Goal: Task Accomplishment & Management: Use online tool/utility

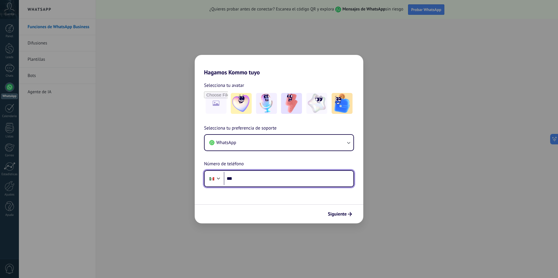
drag, startPoint x: 330, startPoint y: 178, endPoint x: 332, endPoint y: 183, distance: 5.1
click at [330, 178] on input "***" at bounding box center [289, 178] width 130 height 13
click at [272, 179] on input "***" at bounding box center [289, 178] width 130 height 13
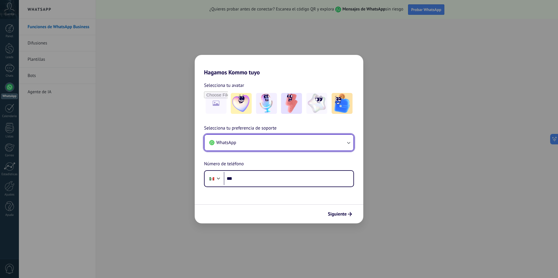
click at [294, 135] on button "WhatsApp" at bounding box center [279, 143] width 149 height 16
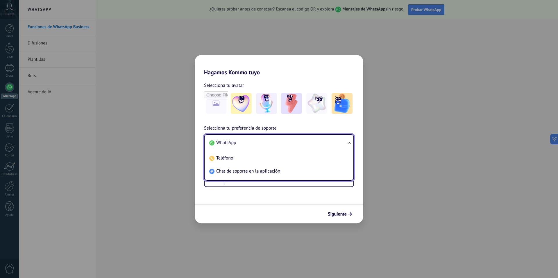
click at [258, 143] on li "WhatsApp" at bounding box center [278, 142] width 142 height 13
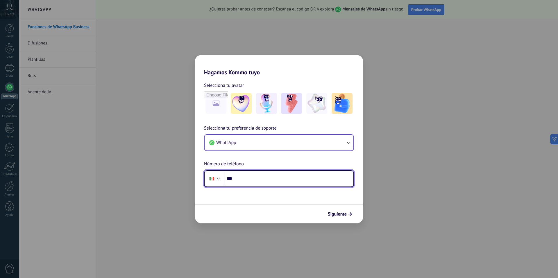
click at [262, 183] on input "***" at bounding box center [289, 178] width 130 height 13
type input "**********"
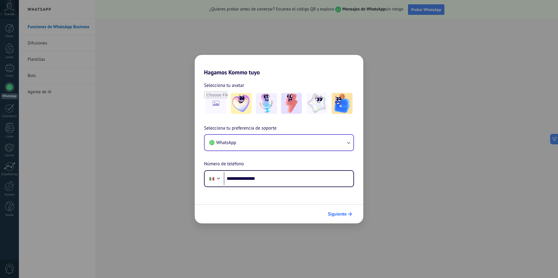
click at [347, 216] on button "Siguiente" at bounding box center [339, 214] width 29 height 10
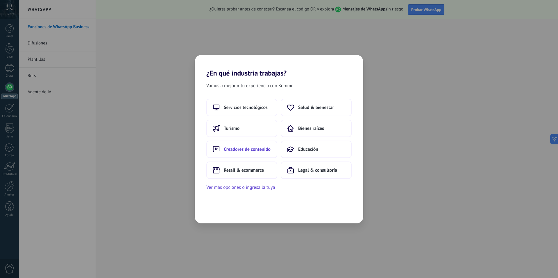
click at [269, 154] on button "Creadores de contenido" at bounding box center [241, 149] width 71 height 17
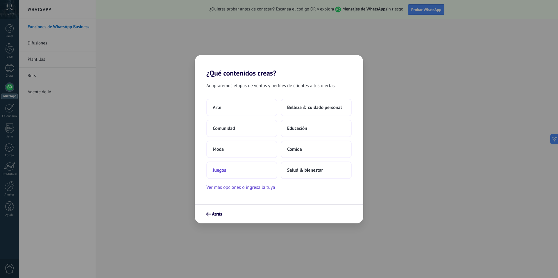
click at [238, 176] on button "Juegos" at bounding box center [241, 170] width 71 height 17
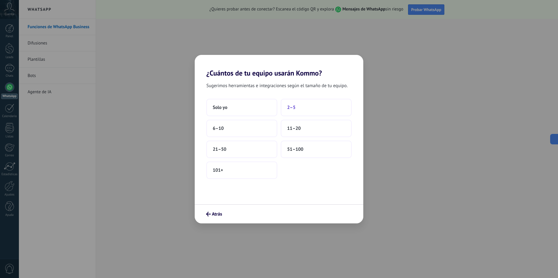
click at [302, 104] on button "2–5" at bounding box center [316, 107] width 71 height 17
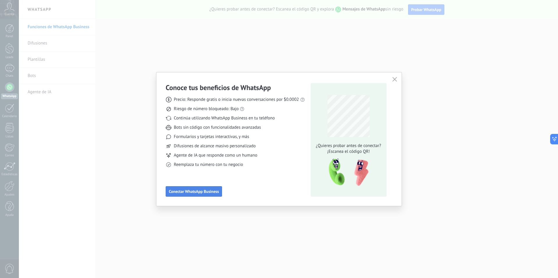
click at [211, 192] on span "Conectar WhatsApp Business" at bounding box center [194, 192] width 50 height 4
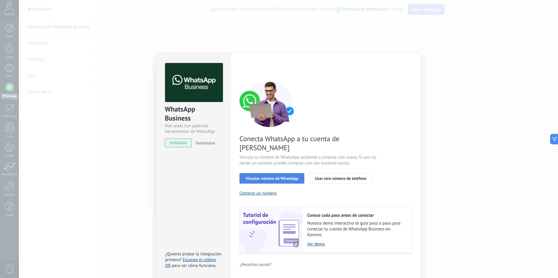
click at [283, 176] on span "Vincular número de WhatsApp" at bounding box center [272, 178] width 53 height 4
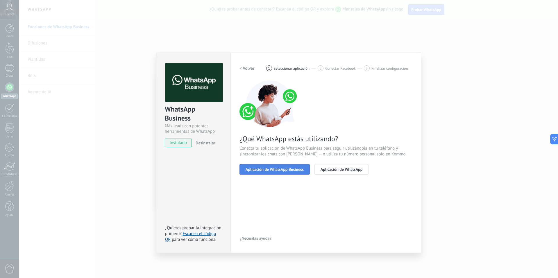
click at [285, 172] on span "Aplicación de WhatsApp Business" at bounding box center [275, 169] width 58 height 4
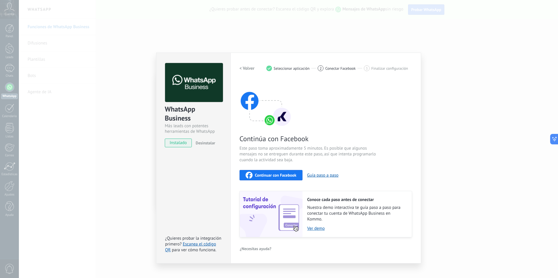
click at [285, 178] on div "Continuar con Facebook" at bounding box center [271, 175] width 51 height 7
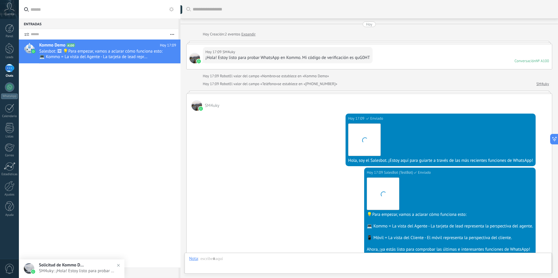
scroll to position [107, 0]
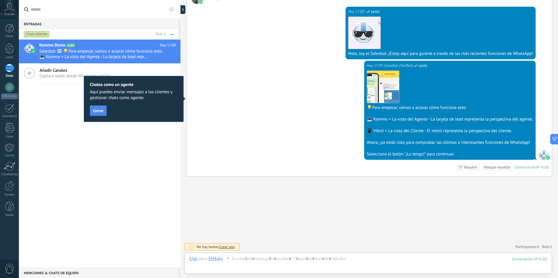
click at [99, 113] on span "Cerrar" at bounding box center [98, 111] width 10 height 4
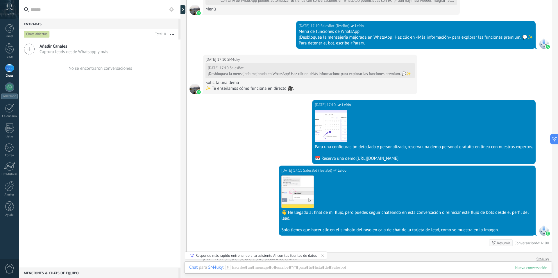
scroll to position [530, 0]
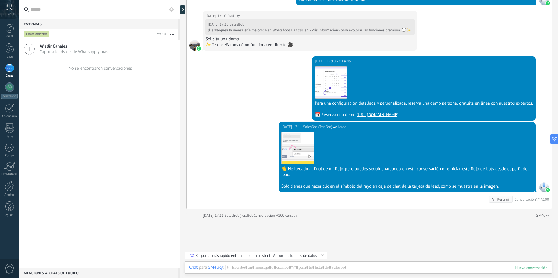
click at [378, 115] on link "https://bit.ly/3RlJmef" at bounding box center [378, 115] width 42 height 6
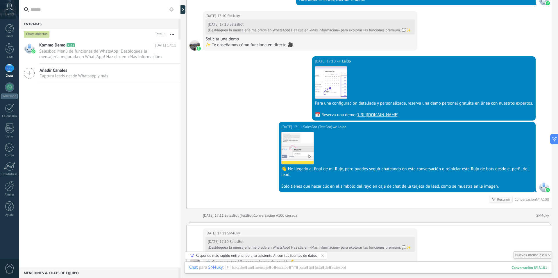
scroll to position [791, 0]
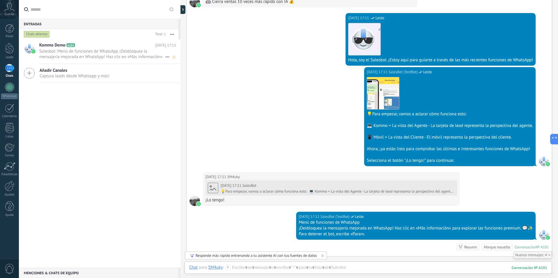
click at [103, 50] on span "Salesbot: Menú de funciones de WhatsApp ¡Desbloquea la mensajería mejorada en W…" at bounding box center [102, 54] width 126 height 11
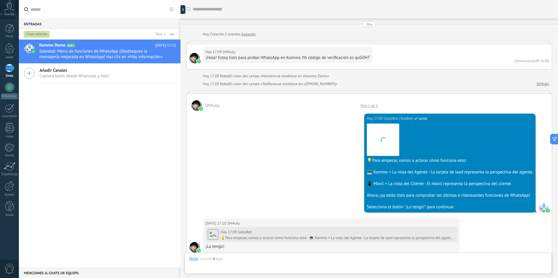
scroll to position [817, 0]
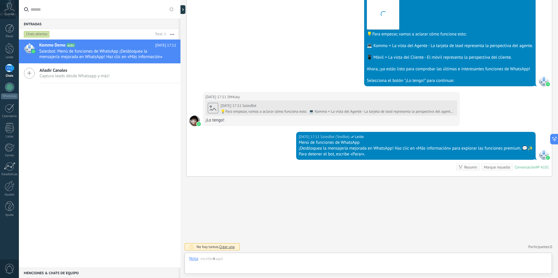
click at [6, 66] on div "1" at bounding box center [9, 68] width 9 height 8
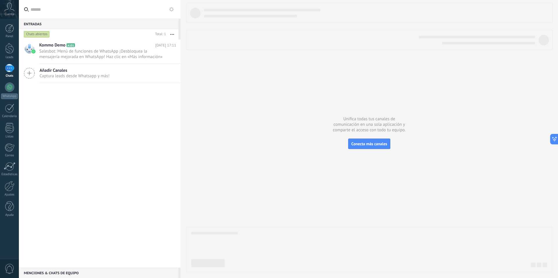
click at [80, 69] on span "Añadir Canales" at bounding box center [75, 71] width 70 height 6
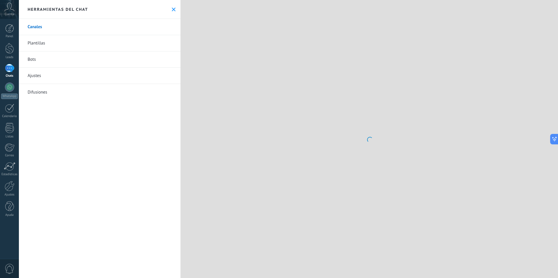
click at [81, 60] on link "Bots" at bounding box center [100, 59] width 162 height 16
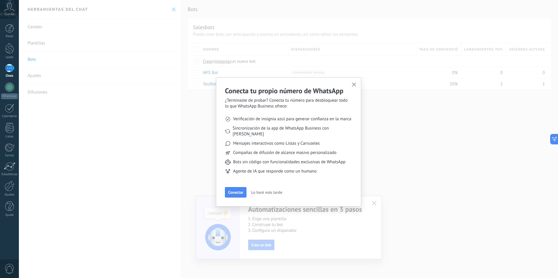
click at [352, 85] on icon "button" at bounding box center [354, 85] width 4 height 4
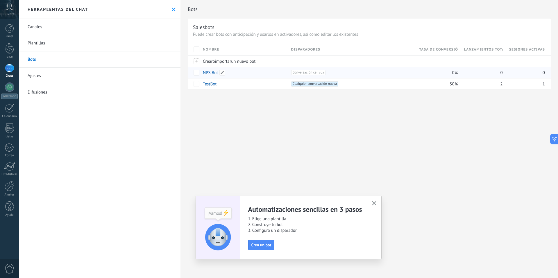
click at [235, 76] on div "NPS Bot" at bounding box center [242, 72] width 85 height 11
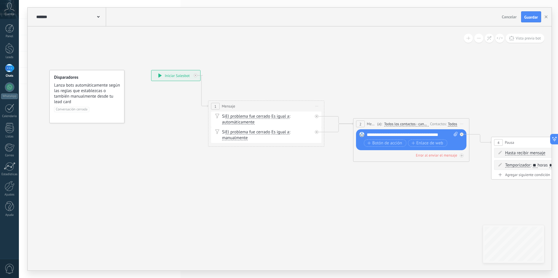
click at [170, 78] on div "**********" at bounding box center [175, 75] width 49 height 10
click at [110, 95] on span "Lanza bots automáticamente según las reglas que establezcas o también manualmen…" at bounding box center [87, 94] width 66 height 22
drag, startPoint x: 197, startPoint y: 119, endPoint x: 212, endPoint y: 120, distance: 14.6
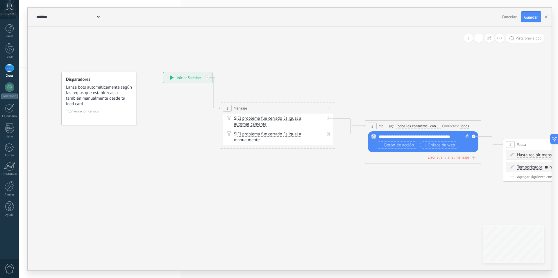
drag, startPoint x: 213, startPoint y: 118, endPoint x: 196, endPoint y: 117, distance: 16.9
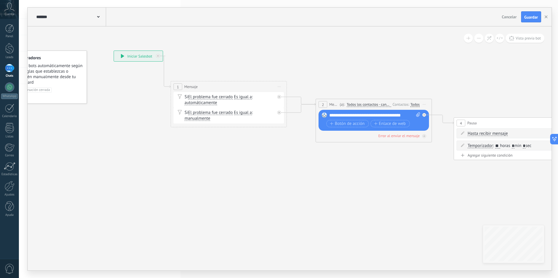
drag, startPoint x: 213, startPoint y: 120, endPoint x: 175, endPoint y: 111, distance: 39.7
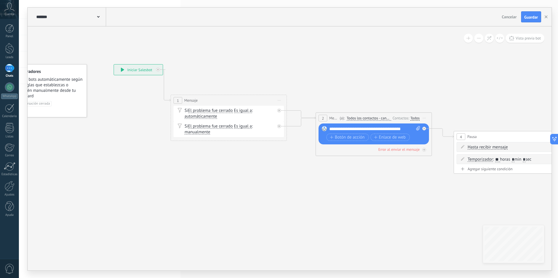
drag, startPoint x: 222, startPoint y: 121, endPoint x: 307, endPoint y: 131, distance: 85.5
click at [114, 64] on div "**********" at bounding box center [114, 64] width 0 height 0
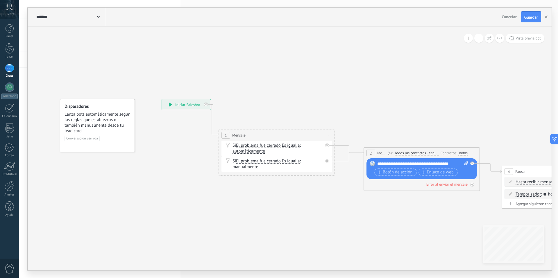
click at [169, 105] on icon at bounding box center [170, 105] width 3 height 4
click at [243, 144] on div "Si El problema fue cerrado El problema fue cerrado El problema fue cerrado El p…" at bounding box center [278, 149] width 90 height 12
click at [254, 150] on span "automáticamente" at bounding box center [249, 151] width 33 height 5
click at [254, 150] on button "automáticamente" at bounding box center [266, 151] width 73 height 10
click at [229, 138] on div "1" at bounding box center [226, 135] width 9 height 7
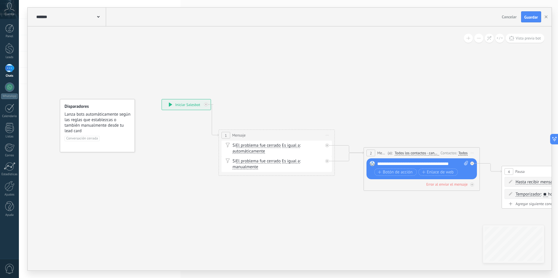
click at [251, 154] on div "Si El problema fue cerrado El problema fue cerrado El problema fue cerrado El p…" at bounding box center [277, 149] width 110 height 16
click at [233, 138] on div "1 Mensaje ******* Iniciar vista previa aquí" at bounding box center [277, 135] width 116 height 11
click at [236, 137] on span "Mensaje" at bounding box center [238, 136] width 13 height 6
click at [235, 135] on span "Mensaje" at bounding box center [238, 136] width 13 height 6
click at [242, 150] on span "automáticamente" at bounding box center [249, 151] width 33 height 5
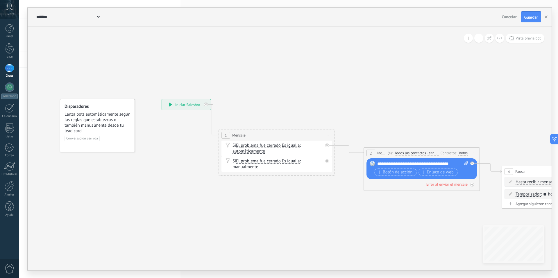
click at [242, 150] on button "automáticamente" at bounding box center [266, 151] width 73 height 10
click at [250, 164] on span "manualmente" at bounding box center [261, 162] width 70 height 6
click at [89, 139] on span "Conversación cerrada" at bounding box center [82, 138] width 35 height 5
click at [8, 71] on div "1" at bounding box center [9, 68] width 9 height 8
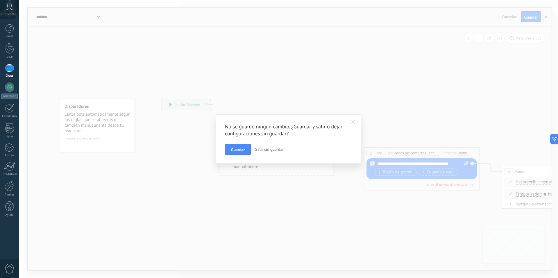
click at [269, 152] on button "Salir sin guardar" at bounding box center [269, 149] width 33 height 11
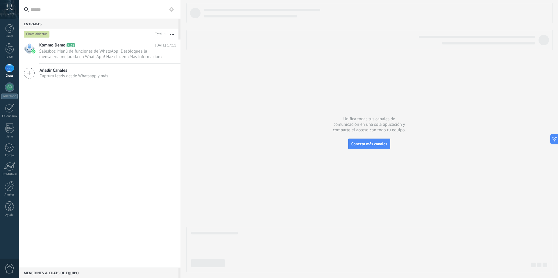
click at [127, 81] on div "Añadir Canales Captura leads desde Whatsapp y más!" at bounding box center [100, 73] width 162 height 19
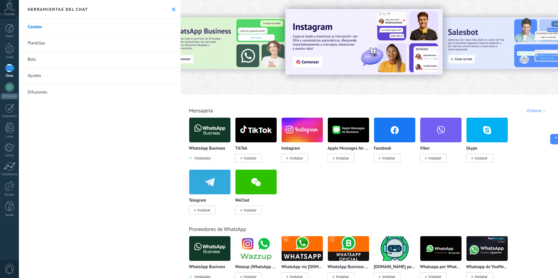
click at [210, 122] on img at bounding box center [209, 130] width 41 height 28
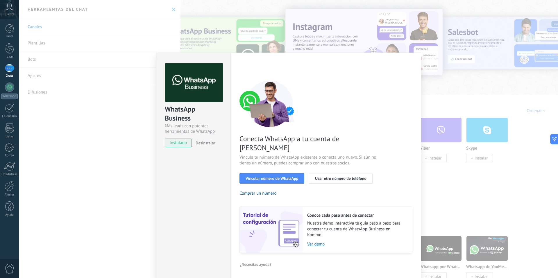
drag, startPoint x: 127, startPoint y: 48, endPoint x: 114, endPoint y: 50, distance: 13.1
click at [125, 48] on div "WhatsApp Business Más leads con potentes herramientas de WhatsApp instalado Des…" at bounding box center [288, 139] width 539 height 278
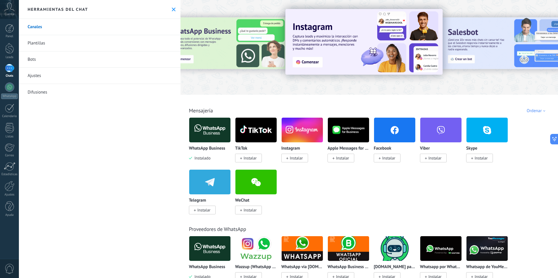
click at [9, 73] on link "1 Chats" at bounding box center [9, 71] width 19 height 14
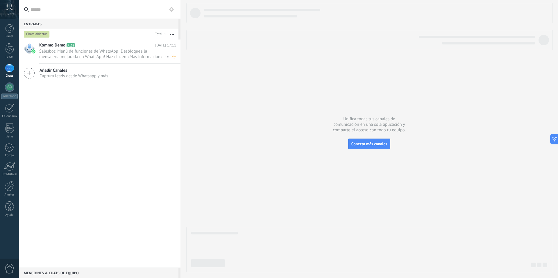
click at [122, 57] on span "Salesbot: Menú de funciones de WhatsApp ¡Desbloquea la mensajería mejorada en W…" at bounding box center [102, 54] width 126 height 11
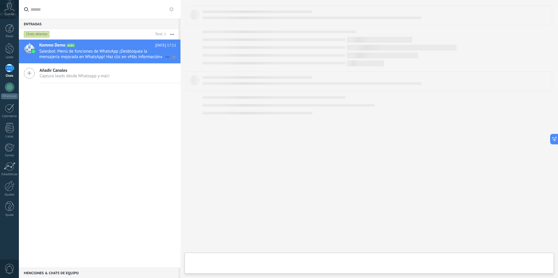
type textarea "**********"
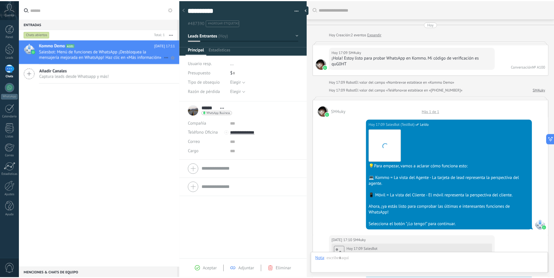
scroll to position [887, 0]
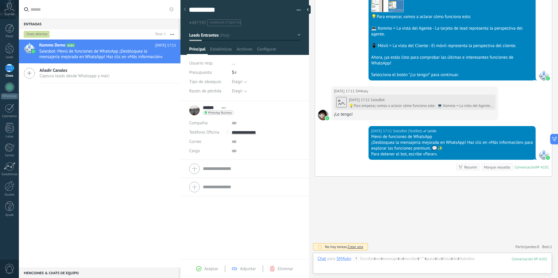
click at [185, 10] on use at bounding box center [185, 9] width 2 height 3
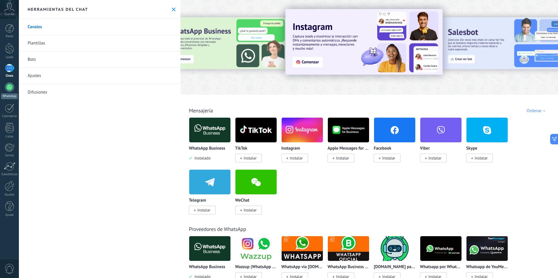
click at [10, 93] on link "WhatsApp" at bounding box center [9, 91] width 19 height 17
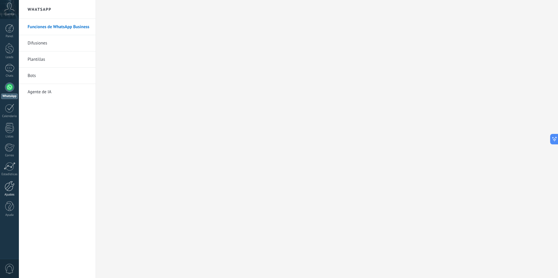
click at [9, 186] on div at bounding box center [10, 186] width 10 height 10
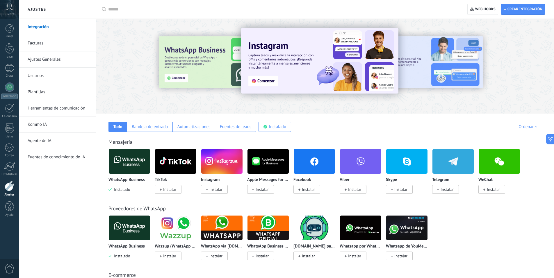
click at [65, 110] on link "Herramientas de comunicación" at bounding box center [59, 108] width 62 height 16
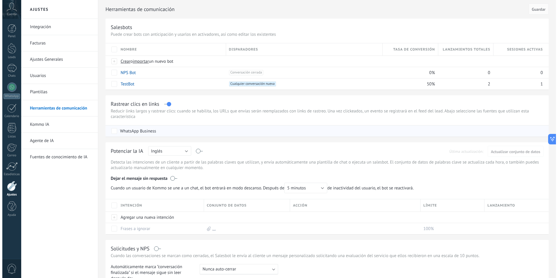
scroll to position [29, 0]
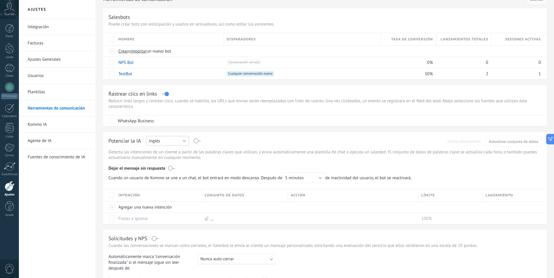
click at [174, 141] on button "Inglés" at bounding box center [167, 141] width 43 height 10
click at [166, 163] on span "Español" at bounding box center [164, 161] width 44 height 6
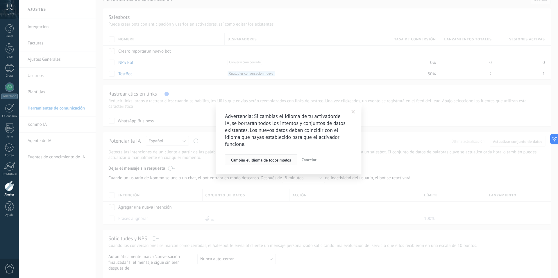
click at [252, 162] on span "Cambiar el idioma de todos modos" at bounding box center [261, 160] width 60 height 4
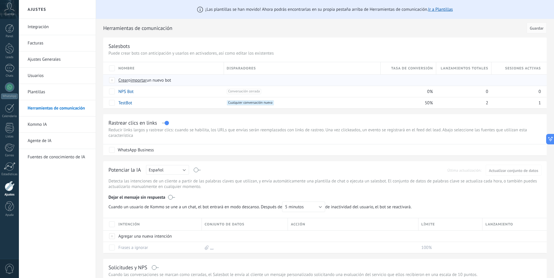
click at [114, 80] on div at bounding box center [112, 80] width 6 height 5
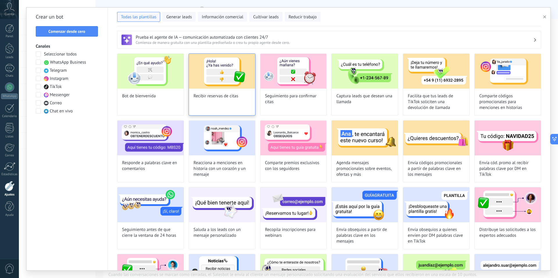
click at [235, 107] on div "Recibir reservas de citas" at bounding box center [222, 85] width 67 height 62
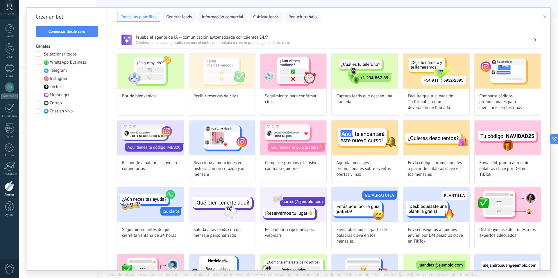
type input "**********"
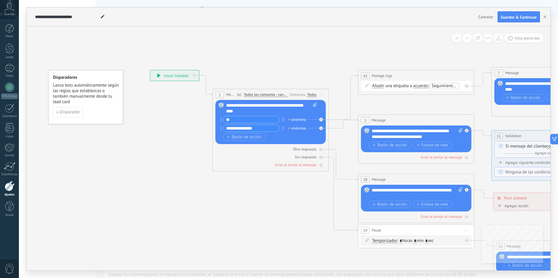
click at [73, 97] on span "Lanza bots automáticamente según las reglas que establezcas o también manualmen…" at bounding box center [86, 94] width 66 height 22
click at [74, 111] on span "Disparador" at bounding box center [70, 112] width 20 height 4
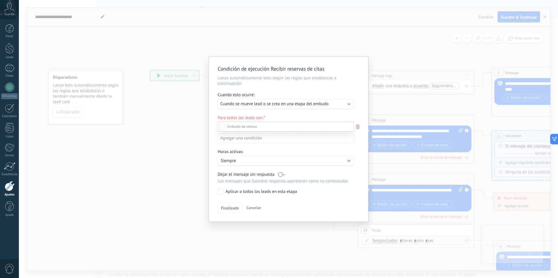
click at [173, 121] on div at bounding box center [288, 139] width 539 height 278
click at [285, 104] on span "Cuando se mueve lead o se crea en una etapa del embudo" at bounding box center [274, 104] width 108 height 6
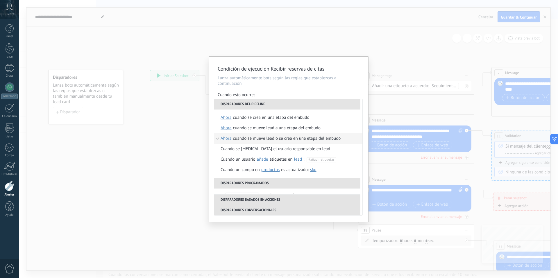
click at [217, 54] on div "Condición de ejecución Recibir reservas de citas Lanza automáticamente bots seg…" at bounding box center [288, 139] width 539 height 278
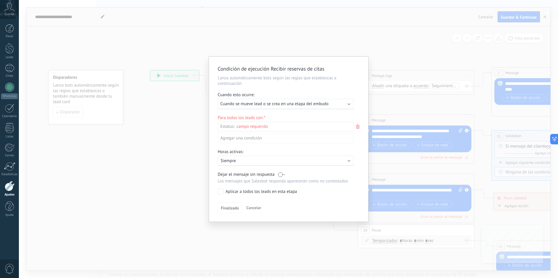
click at [264, 39] on div "Condición de ejecución Recibir reservas de citas Lanza automáticamente bots seg…" at bounding box center [288, 139] width 539 height 278
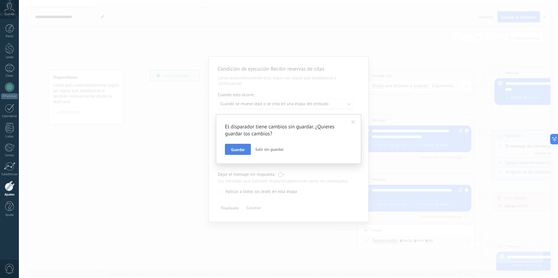
click at [242, 149] on span "Guardar" at bounding box center [238, 150] width 14 height 4
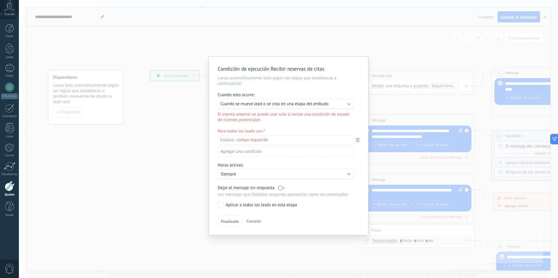
click at [236, 174] on p "Siempre" at bounding box center [272, 175] width 102 height 6
click at [236, 175] on li "Siempre" at bounding box center [294, 174] width 160 height 10
click at [243, 173] on p "Siempre" at bounding box center [272, 175] width 102 height 6
click at [227, 186] on div "Lu" at bounding box center [225, 187] width 9 height 8
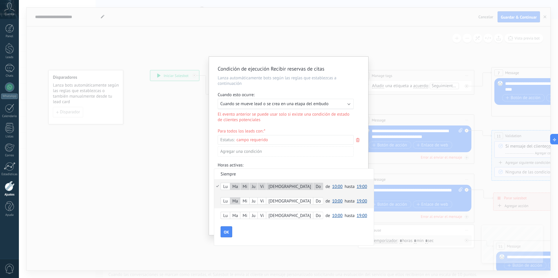
click at [247, 202] on div "Mi" at bounding box center [244, 201] width 9 height 8
click at [237, 202] on div "Ma" at bounding box center [235, 201] width 10 height 8
click at [281, 144] on div at bounding box center [288, 146] width 159 height 179
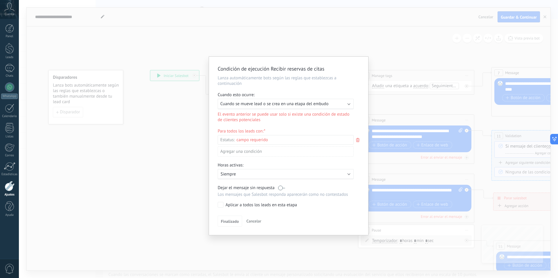
click at [0, 0] on div "Leads Entrantes Comentario o DM Obsequio o DM enviado Cualificado Propuesta env…" at bounding box center [0, 0] width 0 height 0
click at [202, 134] on div at bounding box center [288, 139] width 539 height 278
click at [276, 105] on span "Cuando se mueve lead o se crea en una etapa del embudo" at bounding box center [274, 104] width 108 height 6
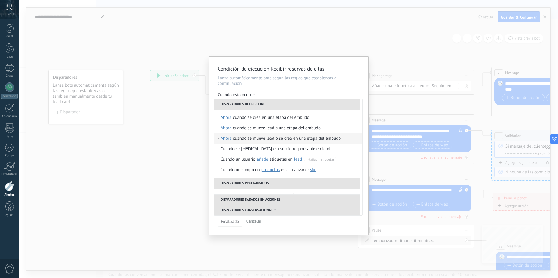
click at [185, 106] on div "Condición de ejecución Recibir reservas de citas Lanza automáticamente bots seg…" at bounding box center [288, 139] width 539 height 278
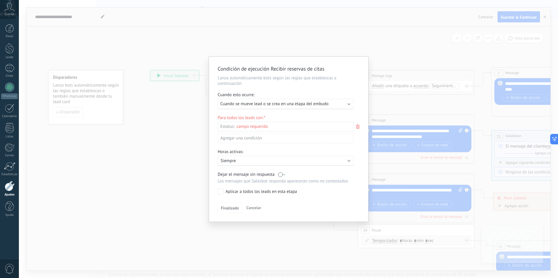
click at [253, 213] on div "Condición de ejecución Recibir reservas de citas Lanza automáticamente bots seg…" at bounding box center [288, 139] width 159 height 165
click at [254, 210] on span "Cancelar" at bounding box center [254, 207] width 15 height 5
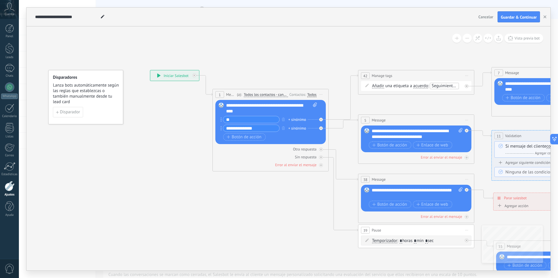
click at [252, 96] on span "Todos los contactos - canales seleccionados" at bounding box center [266, 94] width 44 height 5
click at [252, 96] on button "Todos los contactos - canales seleccionados" at bounding box center [277, 95] width 73 height 10
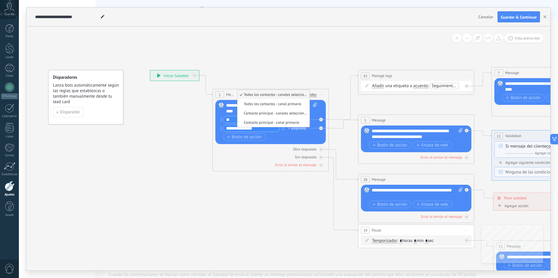
click at [270, 95] on span "Todos los contactos - canales seleccionados" at bounding box center [273, 94] width 70 height 5
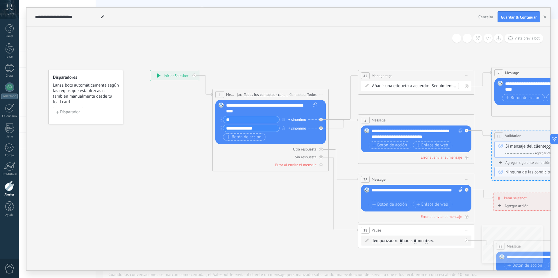
click at [261, 111] on div "**********" at bounding box center [271, 109] width 91 height 12
drag, startPoint x: 259, startPoint y: 111, endPoint x: 239, endPoint y: 106, distance: 20.2
click at [239, 106] on div "**********" at bounding box center [271, 109] width 91 height 12
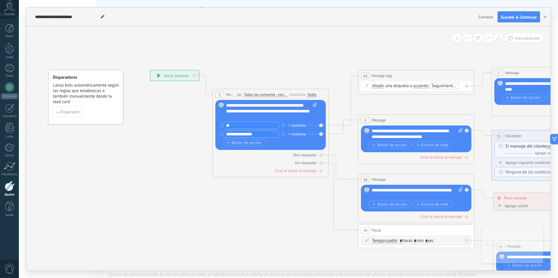
click at [252, 125] on input "**" at bounding box center [251, 125] width 56 height 7
drag, startPoint x: 245, startPoint y: 125, endPoint x: 224, endPoint y: 126, distance: 20.7
click at [224, 126] on input "**" at bounding box center [251, 125] width 56 height 7
type input "**********"
drag, startPoint x: 260, startPoint y: 133, endPoint x: 215, endPoint y: 135, distance: 45.1
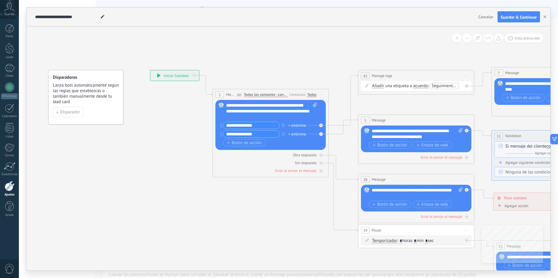
click at [215, 135] on div "1 Message ******* (a): Todos los contactos - canales seleccionados Todos los co…" at bounding box center [271, 133] width 116 height 88
type input "**********"
click at [339, 126] on icon at bounding box center [343, 99] width 29 height 51
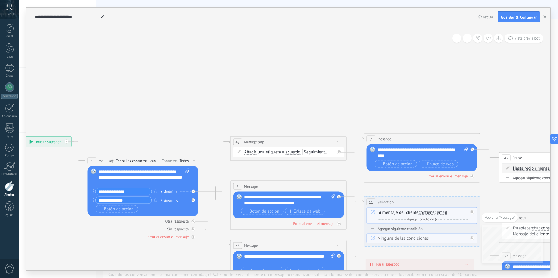
click at [263, 142] on span "Manage tags" at bounding box center [254, 142] width 21 height 6
click at [240, 143] on div "42" at bounding box center [237, 142] width 9 height 7
click at [519, 40] on span "Vista previa bot" at bounding box center [527, 38] width 25 height 5
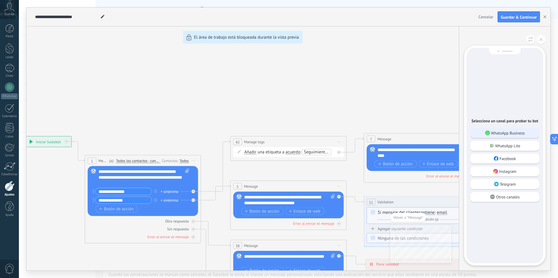
click at [505, 130] on div "WhatsApp Business" at bounding box center [505, 133] width 69 height 10
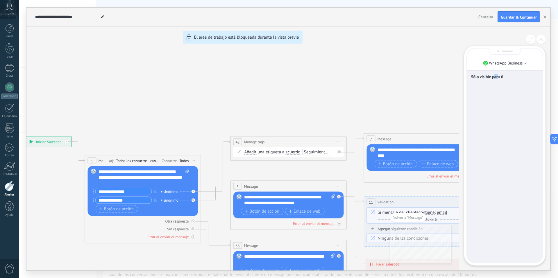
drag, startPoint x: 498, startPoint y: 181, endPoint x: 502, endPoint y: 109, distance: 72.8
click at [498, 179] on div "Sólo visible para ti" at bounding box center [505, 156] width 76 height 214
drag, startPoint x: 500, startPoint y: 101, endPoint x: 500, endPoint y: 97, distance: 4.2
click at [500, 98] on div "Sólo visible para ti" at bounding box center [505, 156] width 76 height 214
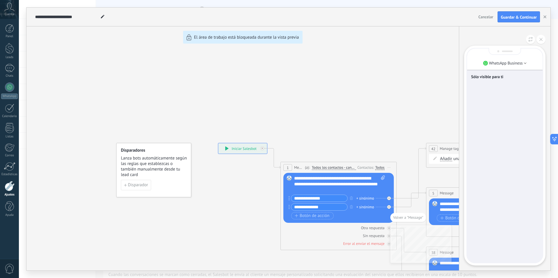
click at [233, 148] on div "**********" at bounding box center [288, 139] width 524 height 263
click at [226, 148] on div "**********" at bounding box center [288, 139] width 524 height 263
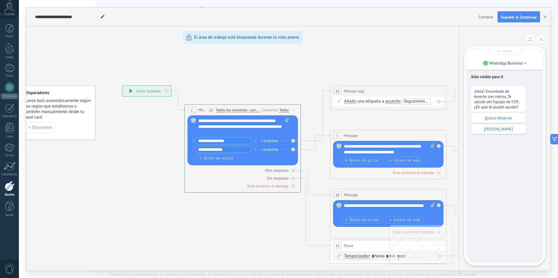
click at [504, 120] on p "Quiero Reservar" at bounding box center [498, 117] width 49 height 5
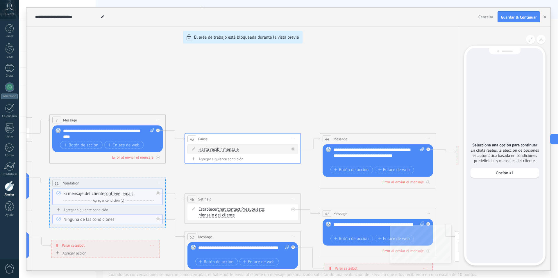
drag, startPoint x: 223, startPoint y: 149, endPoint x: 301, endPoint y: 147, distance: 78.0
drag, startPoint x: 225, startPoint y: 116, endPoint x: 258, endPoint y: 115, distance: 33.1
click at [241, 117] on div "**********" at bounding box center [288, 139] width 524 height 263
click at [541, 40] on use at bounding box center [541, 39] width 3 height 3
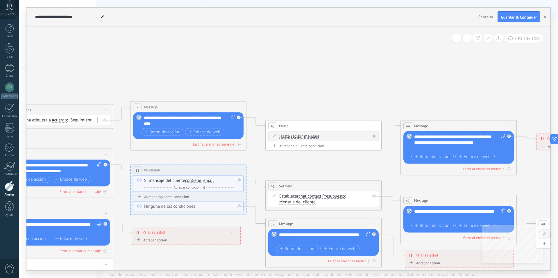
drag, startPoint x: 329, startPoint y: 115, endPoint x: 370, endPoint y: 106, distance: 41.1
click at [409, 102] on icon at bounding box center [351, 210] width 1417 height 508
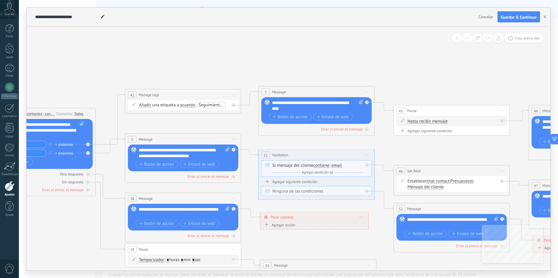
drag, startPoint x: 372, startPoint y: 102, endPoint x: 475, endPoint y: 92, distance: 102.9
click at [475, 92] on icon at bounding box center [479, 195] width 1417 height 508
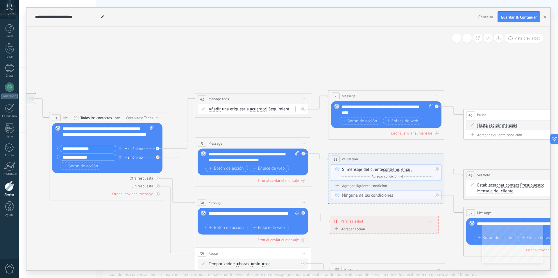
drag, startPoint x: 301, startPoint y: 81, endPoint x: 416, endPoint y: 80, distance: 115.4
click at [416, 80] on icon at bounding box center [549, 199] width 1417 height 508
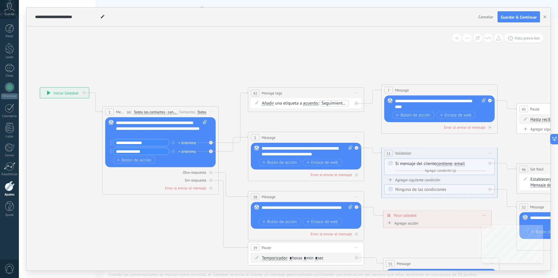
click at [282, 103] on span "una etiqueta a" at bounding box center [288, 104] width 27 height 6
click at [271, 104] on span "Añadir" at bounding box center [268, 103] width 12 height 5
click at [271, 104] on button "Añadir" at bounding box center [295, 103] width 73 height 10
drag, startPoint x: 287, startPoint y: 121, endPoint x: 287, endPoint y: 109, distance: 11.9
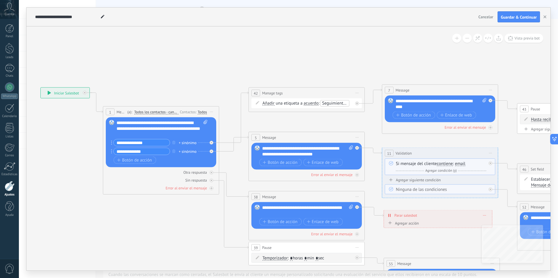
click at [284, 103] on span "una etiqueta a" at bounding box center [289, 104] width 27 height 6
click at [315, 104] on span "acuerdo" at bounding box center [311, 103] width 15 height 5
click at [315, 104] on button "acuerdo" at bounding box center [337, 103] width 73 height 10
click at [287, 94] on div "**********" at bounding box center [307, 93] width 116 height 11
click at [323, 102] on span "Seguimiento de cita" at bounding box center [340, 104] width 37 height 6
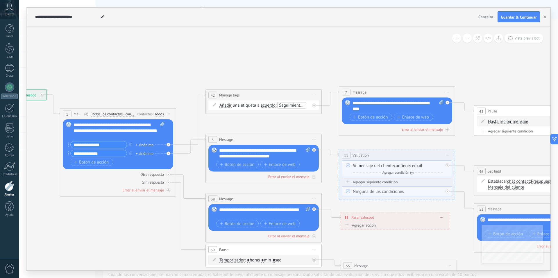
drag, startPoint x: 354, startPoint y: 69, endPoint x: 311, endPoint y: 72, distance: 43.1
click at [311, 72] on icon at bounding box center [560, 195] width 1417 height 508
click at [512, 41] on button "Vista previa bot" at bounding box center [524, 38] width 39 height 9
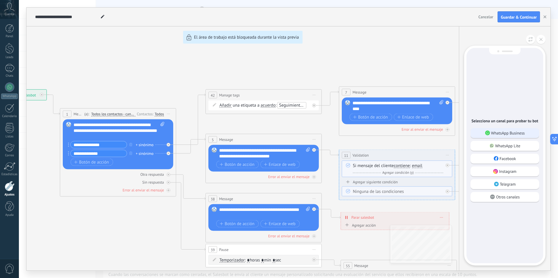
click at [508, 131] on p "WhatsApp Business" at bounding box center [508, 133] width 34 height 5
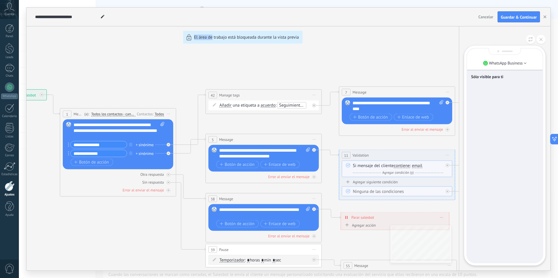
drag, startPoint x: 133, startPoint y: 98, endPoint x: 212, endPoint y: 91, distance: 78.9
click at [212, 91] on div "**********" at bounding box center [288, 139] width 524 height 263
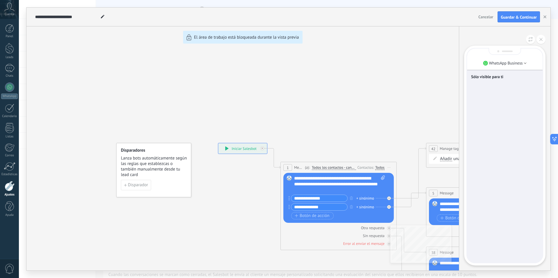
click at [232, 149] on div "**********" at bounding box center [288, 139] width 524 height 263
click at [223, 149] on div "**********" at bounding box center [288, 139] width 524 height 263
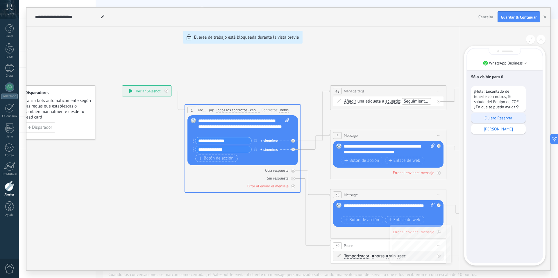
click at [504, 118] on p "Quiero Reservar" at bounding box center [498, 117] width 49 height 5
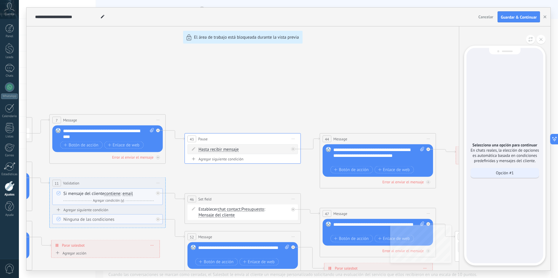
click at [509, 175] on p "Opción #1" at bounding box center [505, 172] width 18 height 5
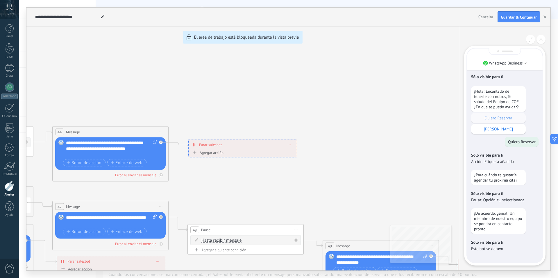
click at [161, 131] on div "**********" at bounding box center [288, 139] width 524 height 263
click at [545, 19] on button "button" at bounding box center [545, 16] width 9 height 11
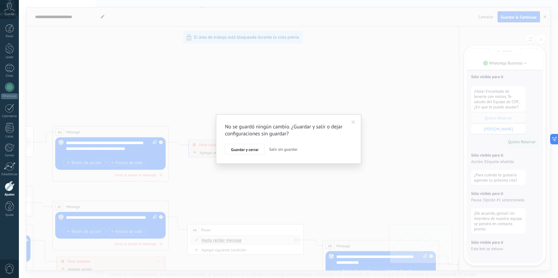
click at [352, 123] on span at bounding box center [354, 122] width 4 height 4
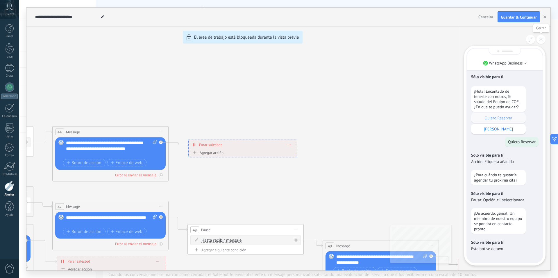
click at [538, 39] on button at bounding box center [541, 39] width 9 height 9
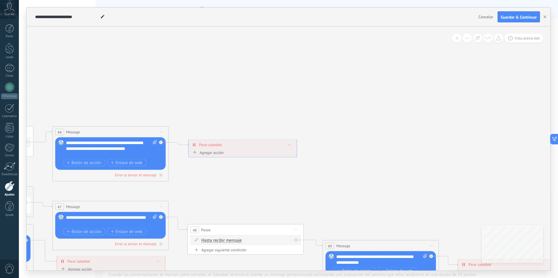
drag, startPoint x: 306, startPoint y: 124, endPoint x: 344, endPoint y: 116, distance: 39.0
click at [350, 116] on div "**********" at bounding box center [288, 139] width 524 height 263
click at [195, 144] on icon at bounding box center [195, 144] width 1 height 3
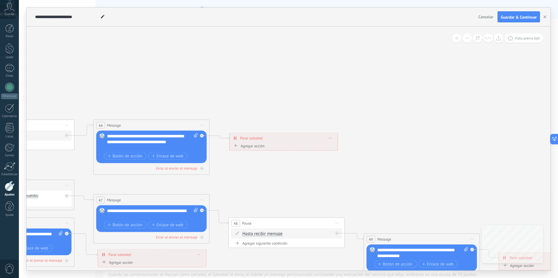
drag, startPoint x: 255, startPoint y: 110, endPoint x: 272, endPoint y: 112, distance: 17.2
click at [294, 106] on icon at bounding box center [44, 210] width 1417 height 508
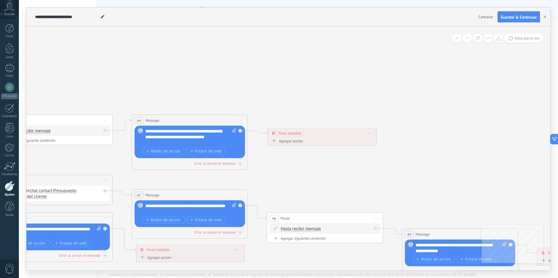
click at [239, 121] on span "Iniciar vista previa aquí Cambiar nombre Duplicar [GEOGRAPHIC_DATA]" at bounding box center [240, 120] width 9 height 8
click at [300, 94] on icon at bounding box center [82, 205] width 1417 height 508
click at [302, 151] on icon at bounding box center [82, 205] width 1417 height 508
drag, startPoint x: 385, startPoint y: 97, endPoint x: 451, endPoint y: 89, distance: 66.2
click at [438, 92] on icon at bounding box center [82, 205] width 1417 height 508
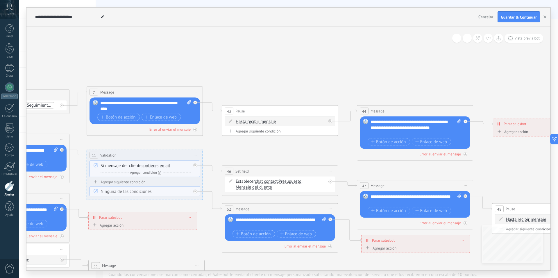
drag, startPoint x: 398, startPoint y: 80, endPoint x: 496, endPoint y: 76, distance: 98.1
click at [486, 76] on icon at bounding box center [308, 195] width 1417 height 508
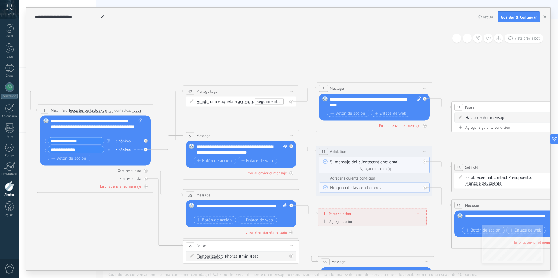
drag, startPoint x: 283, startPoint y: 79, endPoint x: 422, endPoint y: 78, distance: 139.3
click at [431, 78] on icon at bounding box center [537, 191] width 1417 height 508
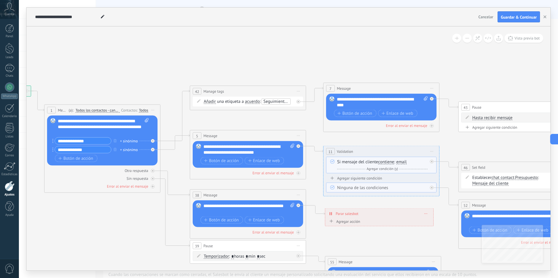
click at [199, 103] on icon at bounding box center [198, 100] width 3 height 3
click at [212, 103] on span "Añadir" at bounding box center [210, 101] width 12 height 5
click at [212, 103] on button "Añadir" at bounding box center [237, 102] width 73 height 10
click at [216, 104] on span "Añadir" at bounding box center [232, 102] width 70 height 6
click at [366, 103] on div "**********" at bounding box center [382, 103] width 91 height 12
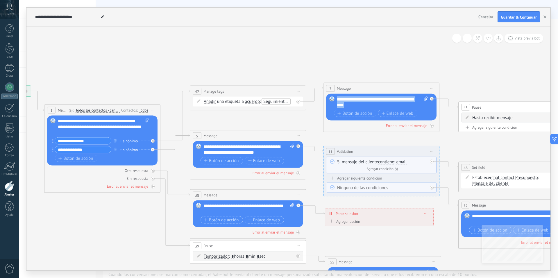
drag, startPoint x: 365, startPoint y: 105, endPoint x: 332, endPoint y: 101, distance: 33.3
click at [332, 101] on div "Reemplazar Quitar Convertir a mensaje de voz Arrastre la imagen aquí para adjun…" at bounding box center [381, 107] width 110 height 27
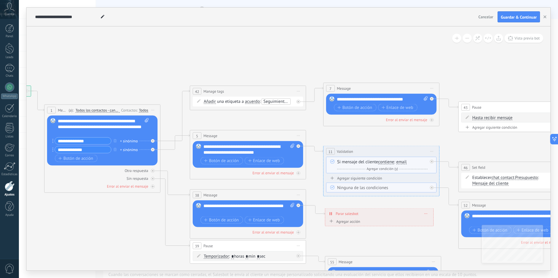
click at [353, 99] on div "**********" at bounding box center [382, 100] width 91 height 6
click at [356, 97] on div "**********" at bounding box center [382, 100] width 91 height 6
click at [353, 101] on div "**********" at bounding box center [382, 100] width 91 height 6
click at [355, 101] on div "**********" at bounding box center [382, 100] width 91 height 6
click at [357, 100] on div "**********" at bounding box center [382, 100] width 91 height 6
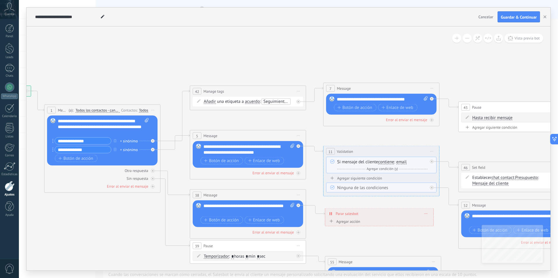
click at [409, 101] on div "**********" at bounding box center [382, 100] width 91 height 6
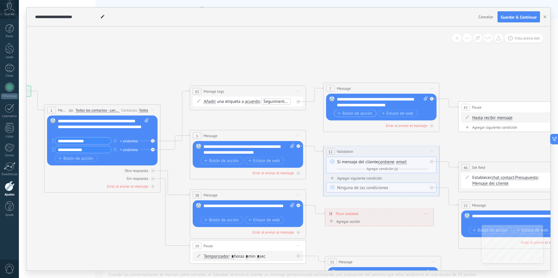
click at [359, 115] on span "Botón de acción" at bounding box center [355, 113] width 35 height 5
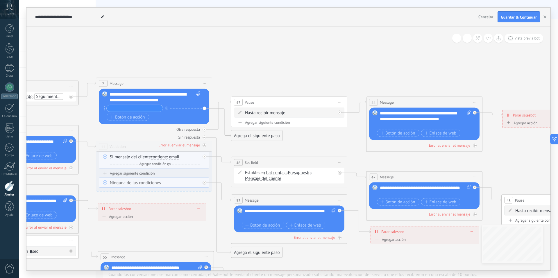
drag, startPoint x: 464, startPoint y: 151, endPoint x: 237, endPoint y: 146, distance: 227.4
click at [237, 146] on icon at bounding box center [317, 187] width 1417 height 508
click at [142, 111] on input "text" at bounding box center [135, 108] width 56 height 7
click at [102, 108] on div "Reemplazar Quitar Convertir a mensaje de voz Arrastre la imagen aquí para adjun…" at bounding box center [154, 106] width 110 height 35
click at [103, 108] on div "Reemplazar Quitar Convertir a mensaje de voz Arrastre la imagen aquí para adjun…" at bounding box center [154, 106] width 110 height 35
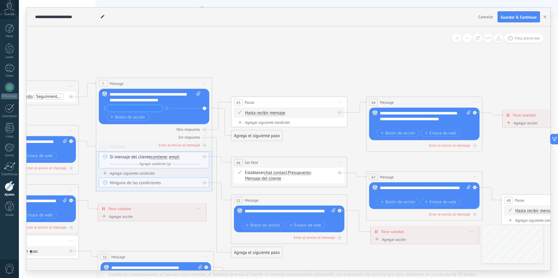
click at [104, 108] on circle at bounding box center [104, 108] width 1 height 1
click at [105, 109] on div at bounding box center [133, 108] width 59 height 7
drag, startPoint x: 105, startPoint y: 109, endPoint x: 110, endPoint y: 109, distance: 5.2
click at [110, 109] on div at bounding box center [133, 108] width 59 height 7
click at [159, 107] on input "text" at bounding box center [135, 108] width 56 height 7
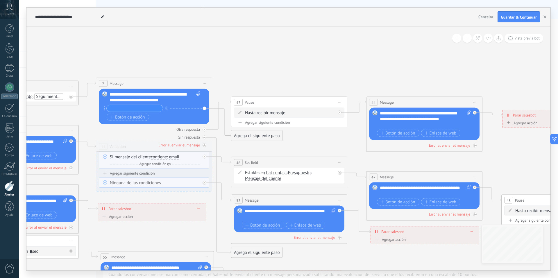
click at [265, 57] on icon at bounding box center [317, 187] width 1417 height 508
click at [254, 135] on div "Agrega el siguiente paso" at bounding box center [257, 136] width 51 height 10
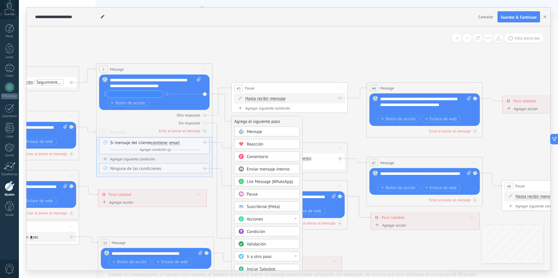
click at [327, 127] on icon at bounding box center [317, 172] width 1417 height 508
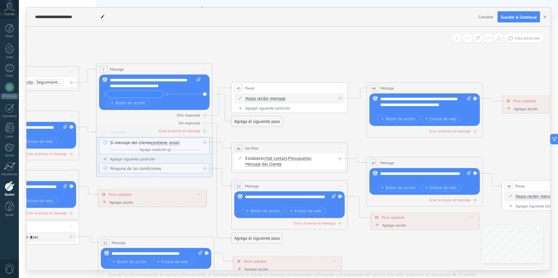
click at [148, 95] on input "text" at bounding box center [135, 94] width 56 height 7
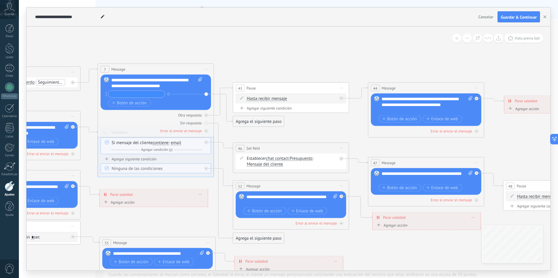
click at [274, 56] on icon at bounding box center [319, 172] width 1417 height 508
drag, startPoint x: 265, startPoint y: 42, endPoint x: 255, endPoint y: 52, distance: 14.6
click at [266, 42] on icon at bounding box center [319, 172] width 1417 height 508
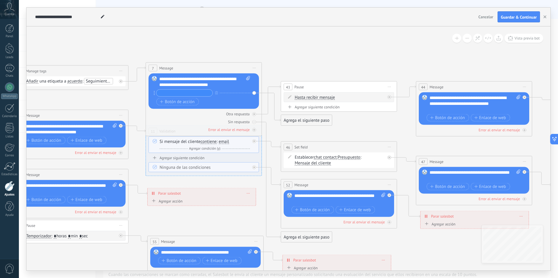
drag, startPoint x: 272, startPoint y: 51, endPoint x: 358, endPoint y: 46, distance: 85.6
click at [358, 46] on icon at bounding box center [367, 171] width 1417 height 508
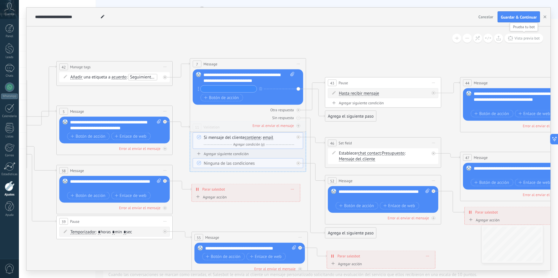
click at [522, 40] on span "Vista previa bot" at bounding box center [527, 38] width 25 height 5
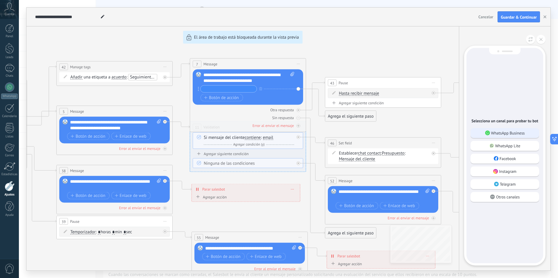
click at [508, 132] on p "WhatsApp Business" at bounding box center [508, 133] width 34 height 5
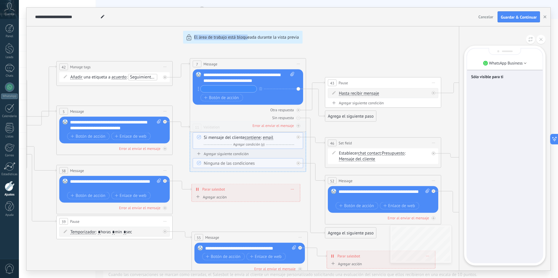
drag, startPoint x: 112, startPoint y: 51, endPoint x: 215, endPoint y: 57, distance: 102.8
click at [246, 58] on div "**********" at bounding box center [288, 139] width 524 height 263
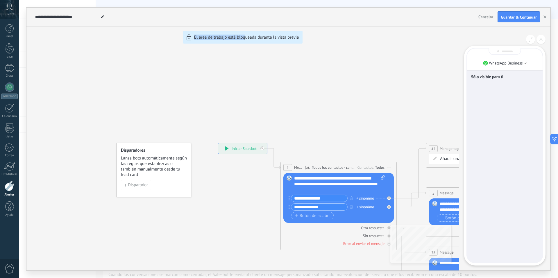
click at [229, 148] on div "**********" at bounding box center [288, 139] width 524 height 263
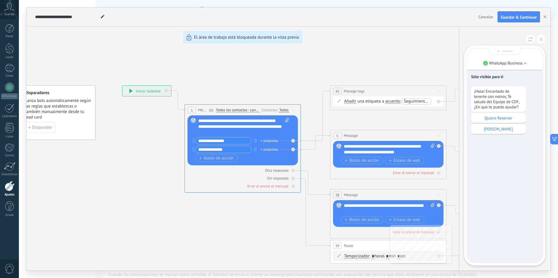
click at [224, 149] on div "**********" at bounding box center [288, 139] width 524 height 263
click at [493, 121] on div "Quiero Reservar" at bounding box center [498, 118] width 55 height 10
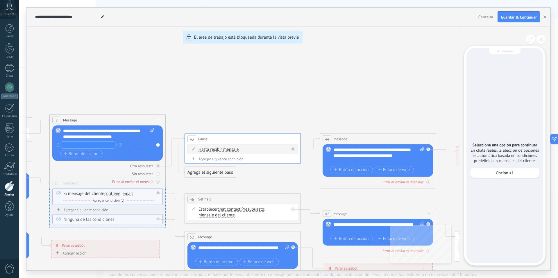
click at [264, 171] on div "**********" at bounding box center [288, 139] width 524 height 263
click at [192, 158] on div "**********" at bounding box center [288, 139] width 524 height 263
click at [489, 169] on div "Opción #1" at bounding box center [505, 173] width 69 height 10
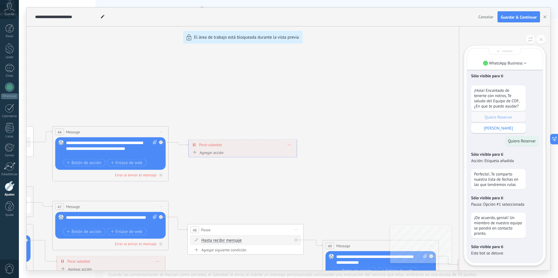
drag, startPoint x: 338, startPoint y: 110, endPoint x: 317, endPoint y: 107, distance: 21.5
click at [384, 103] on div "**********" at bounding box center [288, 139] width 524 height 263
drag, startPoint x: 242, startPoint y: 118, endPoint x: 309, endPoint y: 106, distance: 68.6
click at [298, 108] on div "**********" at bounding box center [288, 139] width 524 height 263
drag, startPoint x: 234, startPoint y: 157, endPoint x: 251, endPoint y: 150, distance: 18.3
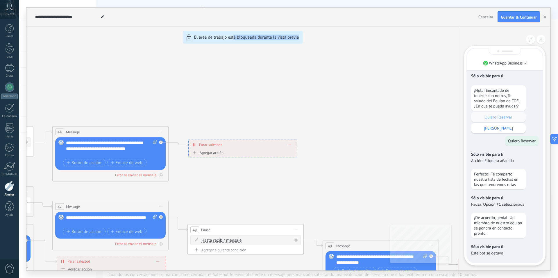
click at [307, 154] on div "**********" at bounding box center [288, 139] width 524 height 263
drag, startPoint x: 293, startPoint y: 110, endPoint x: 279, endPoint y: 113, distance: 14.0
click at [195, 145] on div "**********" at bounding box center [288, 139] width 524 height 263
click at [193, 146] on div "**********" at bounding box center [288, 139] width 524 height 263
click at [195, 146] on div "**********" at bounding box center [288, 139] width 524 height 263
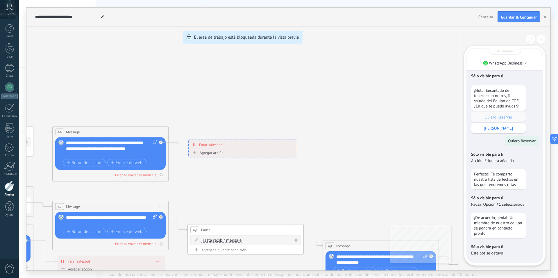
click at [208, 146] on div "**********" at bounding box center [288, 139] width 524 height 263
drag, startPoint x: 214, startPoint y: 127, endPoint x: 233, endPoint y: 155, distance: 34.0
click at [324, 117] on div "**********" at bounding box center [288, 139] width 524 height 263
drag, startPoint x: 217, startPoint y: 163, endPoint x: 204, endPoint y: 174, distance: 17.1
drag, startPoint x: 192, startPoint y: 178, endPoint x: 229, endPoint y: 176, distance: 36.4
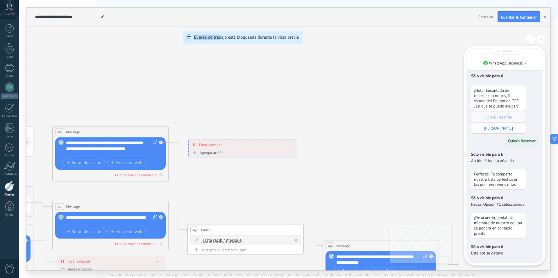
click at [229, 176] on div "**********" at bounding box center [288, 139] width 524 height 263
drag, startPoint x: 198, startPoint y: 176, endPoint x: 312, endPoint y: 170, distance: 113.9
click at [540, 38] on icon at bounding box center [541, 39] width 3 height 3
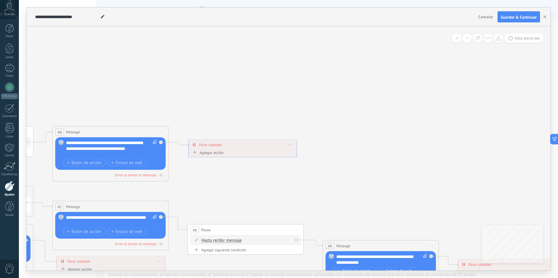
drag, startPoint x: 314, startPoint y: 122, endPoint x: 376, endPoint y: 113, distance: 62.0
click at [429, 103] on div "**********" at bounding box center [288, 139] width 524 height 263
drag, startPoint x: 350, startPoint y: 117, endPoint x: 299, endPoint y: 134, distance: 53.9
drag, startPoint x: 247, startPoint y: 147, endPoint x: 274, endPoint y: 135, distance: 29.6
click at [274, 140] on div "**********" at bounding box center [243, 145] width 108 height 10
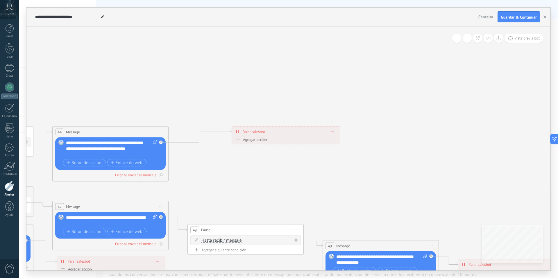
drag, startPoint x: 203, startPoint y: 135, endPoint x: 248, endPoint y: 142, distance: 45.0
drag, startPoint x: 254, startPoint y: 141, endPoint x: 224, endPoint y: 149, distance: 30.9
drag, startPoint x: 262, startPoint y: 140, endPoint x: 249, endPoint y: 158, distance: 22.5
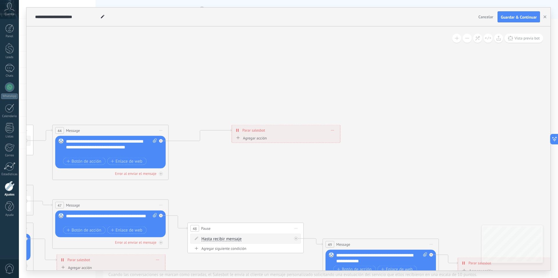
drag, startPoint x: 199, startPoint y: 108, endPoint x: 192, endPoint y: 121, distance: 14.7
click at [206, 117] on icon at bounding box center [3, 215] width 1417 height 508
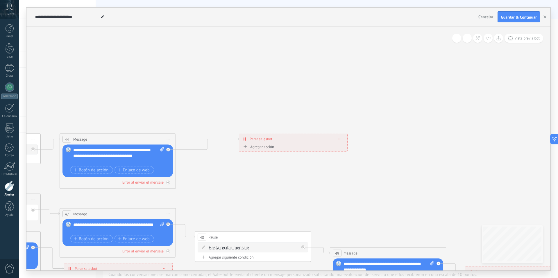
drag, startPoint x: 234, startPoint y: 119, endPoint x: 320, endPoint y: 95, distance: 89.0
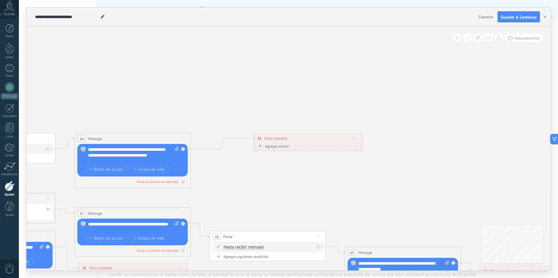
drag, startPoint x: 206, startPoint y: 116, endPoint x: 272, endPoint y: 109, distance: 66.1
click at [290, 103] on icon at bounding box center [25, 223] width 1417 height 508
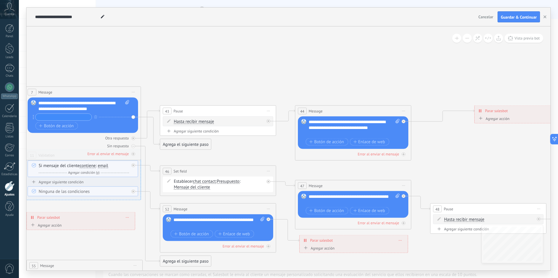
drag, startPoint x: 204, startPoint y: 100, endPoint x: 352, endPoint y: 84, distance: 148.9
click at [352, 84] on icon at bounding box center [246, 195] width 1417 height 508
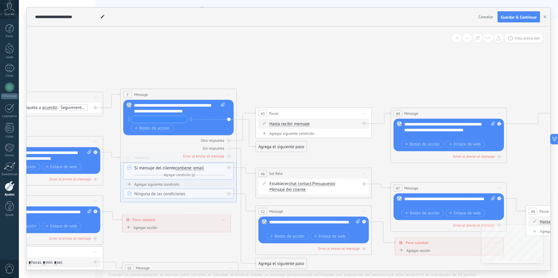
drag, startPoint x: 223, startPoint y: 150, endPoint x: 316, endPoint y: 151, distance: 92.8
click at [316, 151] on icon at bounding box center [341, 198] width 1417 height 508
click at [323, 133] on div "Agregar siguiente condición" at bounding box center [313, 133] width 110 height 5
click at [330, 136] on span ": * horas * min * sec" at bounding box center [313, 136] width 36 height 6
click at [325, 138] on input "*" at bounding box center [324, 136] width 3 height 5
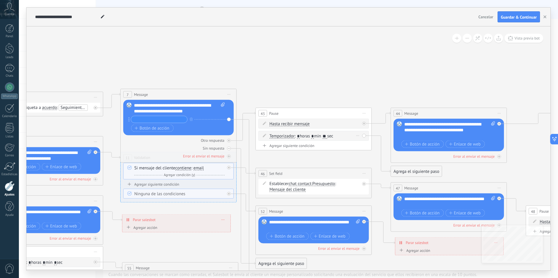
type input "**"
click at [318, 137] on span ": * horas * min ** sec" at bounding box center [314, 136] width 39 height 6
click at [314, 136] on input "*" at bounding box center [312, 136] width 3 height 5
click at [329, 83] on icon at bounding box center [341, 202] width 1417 height 516
click at [314, 138] on input "text" at bounding box center [312, 136] width 3 height 5
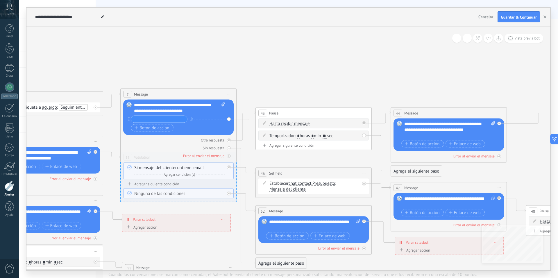
type input "*"
click at [322, 95] on icon at bounding box center [341, 201] width 1417 height 516
click at [294, 146] on div "Agregar siguiente condición" at bounding box center [313, 145] width 110 height 5
click at [265, 148] on icon at bounding box center [264, 147] width 3 height 3
drag, startPoint x: 288, startPoint y: 153, endPoint x: 357, endPoint y: 147, distance: 69.2
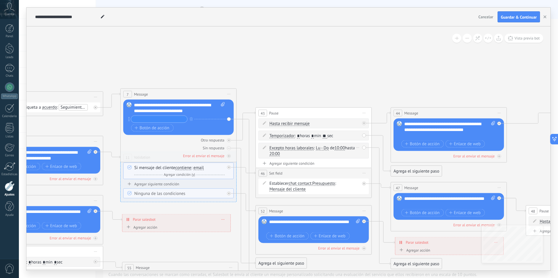
click at [292, 153] on div "Excepto horas laborales Excepto horas laborales Hasta que se abrió el video Has…" at bounding box center [315, 151] width 90 height 12
click at [364, 149] on div "Excepto horas laborales Excepto horas laborales Hasta que se abrió el video Has…" at bounding box center [313, 151] width 110 height 16
click at [359, 149] on div "Borrar" at bounding box center [358, 148] width 6 height 8
click at [361, 157] on icon at bounding box center [360, 155] width 3 height 3
click at [364, 136] on div "Temporizador Temporizador Excepto horas laborales Hasta que se abrió el video H…" at bounding box center [313, 136] width 110 height 10
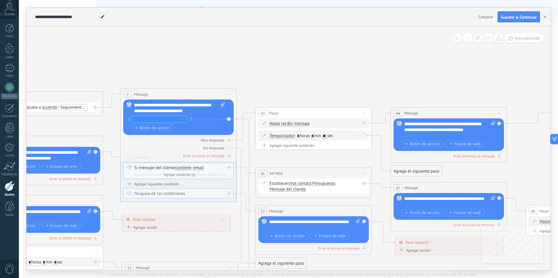
click at [360, 135] on div "Borrar" at bounding box center [358, 135] width 6 height 8
click at [360, 140] on div "Borrar" at bounding box center [367, 144] width 26 height 10
click at [295, 125] on span "Hasta recibir mensaje" at bounding box center [290, 124] width 40 height 5
click at [295, 125] on button "Hasta recibir mensaje" at bounding box center [303, 124] width 73 height 10
click at [304, 133] on span "Temporizador" at bounding box center [298, 134] width 70 height 6
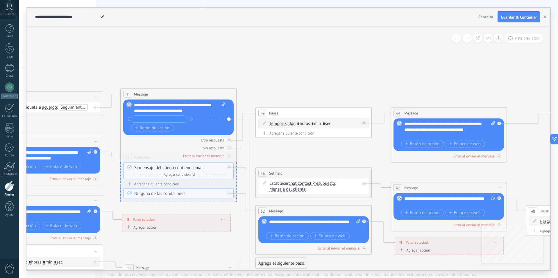
click at [300, 83] on icon at bounding box center [341, 201] width 1417 height 516
click at [314, 124] on input "*" at bounding box center [313, 124] width 3 height 5
type input "*"
click at [329, 124] on span ": * horas * min * sec" at bounding box center [313, 124] width 36 height 6
click at [326, 125] on input "*" at bounding box center [324, 124] width 3 height 5
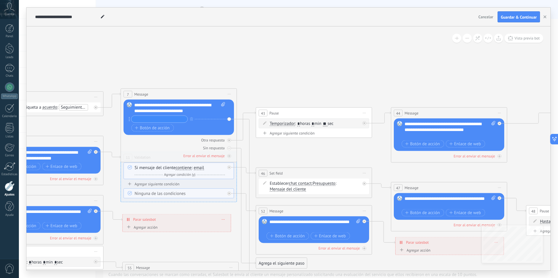
type input "**"
click at [332, 87] on icon at bounding box center [342, 201] width 1417 height 516
drag, startPoint x: 321, startPoint y: 151, endPoint x: 290, endPoint y: 152, distance: 30.8
click at [290, 152] on icon at bounding box center [341, 201] width 1417 height 516
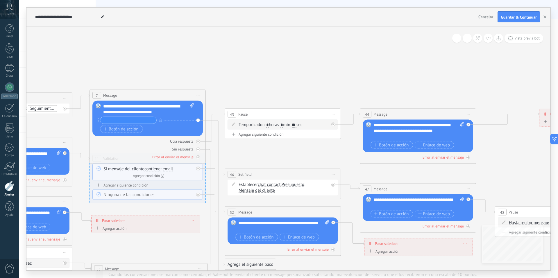
drag, startPoint x: 290, startPoint y: 151, endPoint x: 275, endPoint y: 152, distance: 15.7
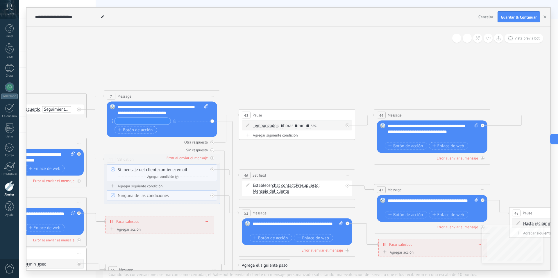
drag, startPoint x: 305, startPoint y: 153, endPoint x: 356, endPoint y: 154, distance: 51.5
click at [356, 154] on icon at bounding box center [325, 203] width 1417 height 516
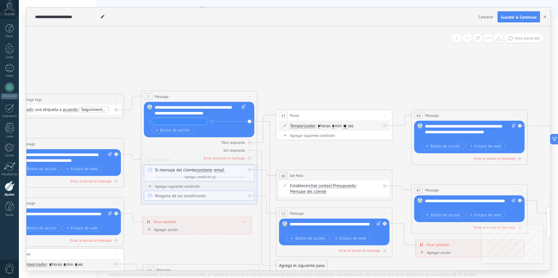
click at [192, 123] on input "text" at bounding box center [180, 121] width 56 height 7
type input "*"
drag, startPoint x: 120, startPoint y: 123, endPoint x: 124, endPoint y: 128, distance: 6.4
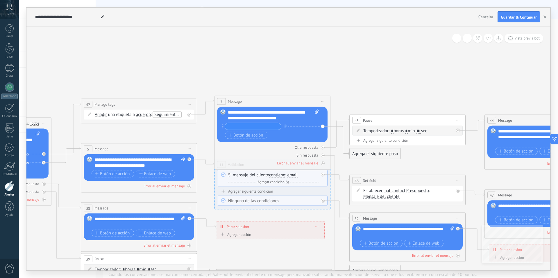
drag, startPoint x: 122, startPoint y: 128, endPoint x: 195, endPoint y: 133, distance: 73.4
click at [195, 133] on icon at bounding box center [435, 209] width 1417 height 516
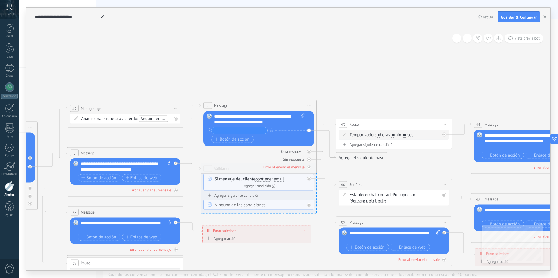
drag, startPoint x: 205, startPoint y: 128, endPoint x: 189, endPoint y: 131, distance: 16.4
click at [189, 131] on icon at bounding box center [422, 213] width 1417 height 516
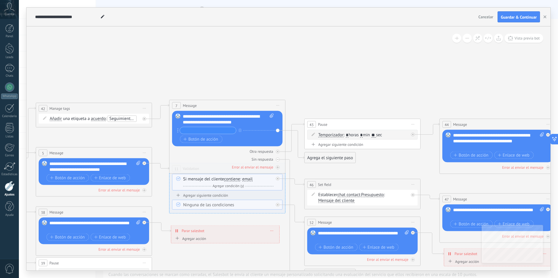
drag, startPoint x: 288, startPoint y: 90, endPoint x: 256, endPoint y: 90, distance: 31.4
click at [256, 90] on icon at bounding box center [390, 213] width 1417 height 516
drag, startPoint x: 202, startPoint y: 118, endPoint x: 247, endPoint y: 122, distance: 45.8
click at [247, 122] on div "**********" at bounding box center [228, 120] width 91 height 12
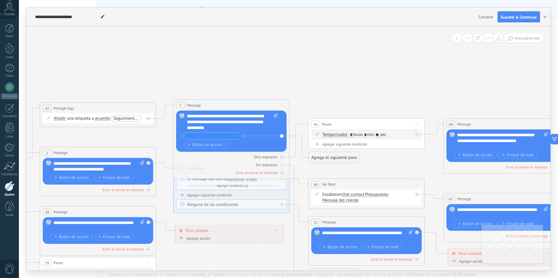
click at [339, 49] on icon at bounding box center [394, 212] width 1417 height 516
click at [223, 138] on input "text" at bounding box center [212, 136] width 56 height 7
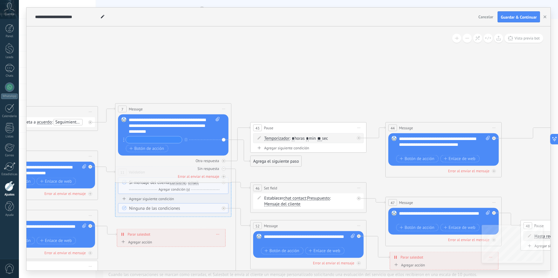
drag, startPoint x: 365, startPoint y: 173, endPoint x: 307, endPoint y: 177, distance: 58.9
click at [307, 177] on icon at bounding box center [336, 216] width 1417 height 516
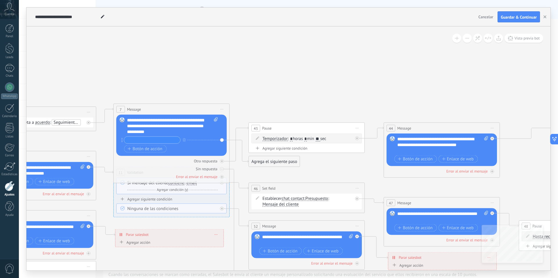
click at [223, 138] on div "Reemplazar Quitar Convertir a mensaje de voz Arrastre la imagen aquí para adjun…" at bounding box center [171, 135] width 110 height 41
drag, startPoint x: 313, startPoint y: 149, endPoint x: 319, endPoint y: 152, distance: 6.4
click at [314, 152] on div "Agregar siguiente condición" at bounding box center [307, 149] width 110 height 7
drag, startPoint x: 318, startPoint y: 146, endPoint x: 320, endPoint y: 120, distance: 26.5
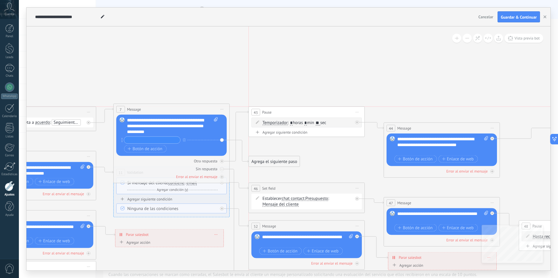
drag, startPoint x: 318, startPoint y: 124, endPoint x: 320, endPoint y: 107, distance: 17.0
click at [320, 107] on div "43 Pause ***** Iniciar vista previa aquí Cambiar nombre Duplicar Borrar" at bounding box center [307, 112] width 116 height 11
click at [319, 106] on div "43 Pause ***** Iniciar vista previa aquí Cambiar nombre Duplicar Borrar" at bounding box center [307, 109] width 116 height 11
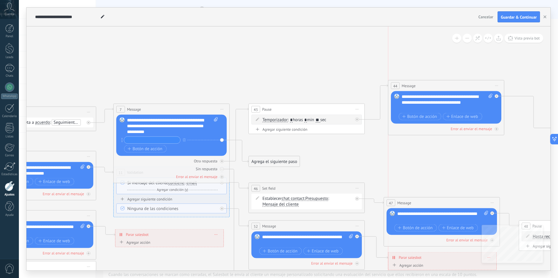
drag, startPoint x: 387, startPoint y: 124, endPoint x: 391, endPoint y: 82, distance: 42.6
click at [391, 82] on div "44 Message ******* (a): Todos los contactos - canales seleccionados Todos los c…" at bounding box center [446, 86] width 116 height 11
click at [416, 160] on icon at bounding box center [334, 200] width 1417 height 532
drag, startPoint x: 416, startPoint y: 160, endPoint x: 444, endPoint y: 162, distance: 28.3
click at [444, 162] on icon at bounding box center [334, 200] width 1417 height 532
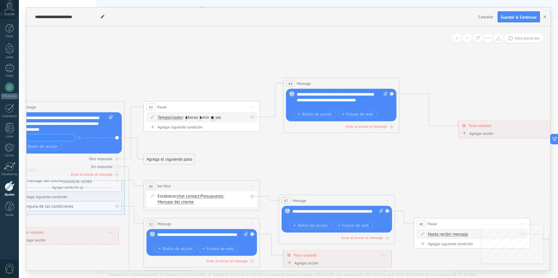
drag, startPoint x: 434, startPoint y: 162, endPoint x: 266, endPoint y: 159, distance: 167.2
click at [266, 159] on icon at bounding box center [229, 198] width 1417 height 532
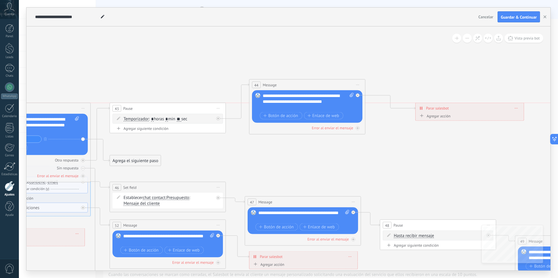
drag, startPoint x: 429, startPoint y: 123, endPoint x: 420, endPoint y: 104, distance: 21.1
click at [420, 104] on div "**********" at bounding box center [470, 108] width 108 height 10
click at [435, 117] on div "Agregar acción" at bounding box center [434, 116] width 32 height 4
click at [435, 117] on button "Conversación marcada como cerrada" at bounding box center [452, 116] width 73 height 10
click at [446, 118] on span "Conversación marcada como cerrada" at bounding box center [451, 116] width 70 height 6
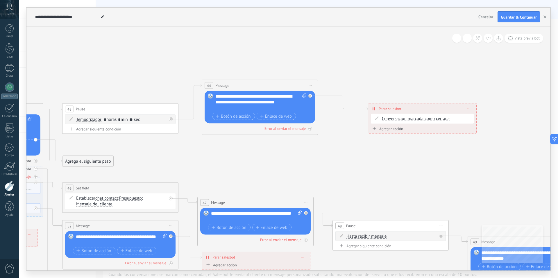
drag, startPoint x: 380, startPoint y: 144, endPoint x: 332, endPoint y: 145, distance: 47.4
click at [332, 145] on icon at bounding box center [148, 201] width 1417 height 532
click at [405, 123] on div "Conversación marcada como cerrada Conversación marcada como cerrada Iniciar Sal…" at bounding box center [422, 119] width 103 height 10
click at [405, 121] on span "Conversación marcada como cerrada" at bounding box center [416, 119] width 68 height 5
click at [405, 121] on button "Conversación marcada como cerrada" at bounding box center [415, 119] width 73 height 10
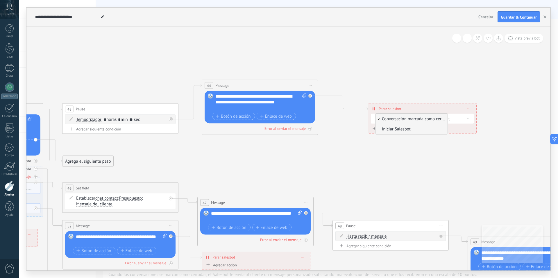
click at [411, 129] on span "Iniciar Salesbot" at bounding box center [411, 129] width 70 height 6
click at [397, 129] on div "Agregar acción" at bounding box center [387, 128] width 32 height 4
click at [397, 129] on button "Conversación marcada como cerrada" at bounding box center [404, 129] width 73 height 10
click at [397, 129] on span "Conversación marcada como cerrada" at bounding box center [403, 129] width 70 height 6
click at [470, 132] on div "Borrar" at bounding box center [469, 131] width 9 height 8
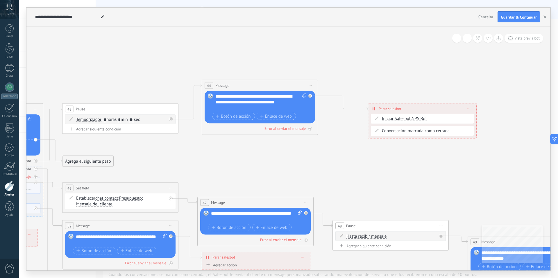
click at [475, 138] on div "**********" at bounding box center [422, 121] width 109 height 35
click at [470, 134] on div "Borrar" at bounding box center [469, 131] width 9 height 8
click at [475, 136] on div "Borrar" at bounding box center [480, 139] width 26 height 10
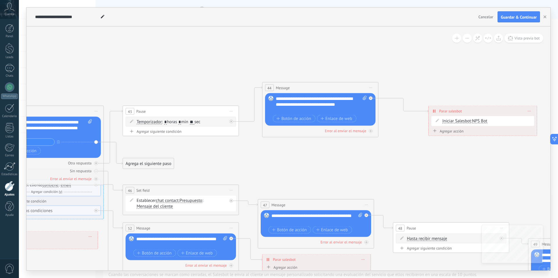
drag, startPoint x: 405, startPoint y: 151, endPoint x: 495, endPoint y: 151, distance: 90.1
click at [498, 152] on icon at bounding box center [208, 203] width 1417 height 532
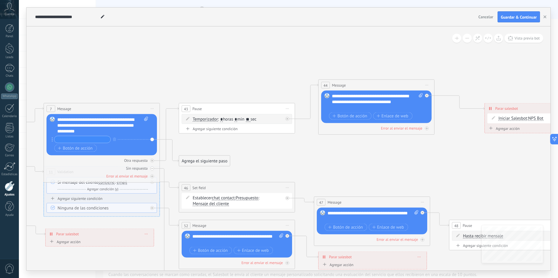
drag, startPoint x: 304, startPoint y: 145, endPoint x: 397, endPoint y: 139, distance: 93.5
click at [397, 139] on icon at bounding box center [265, 200] width 1417 height 532
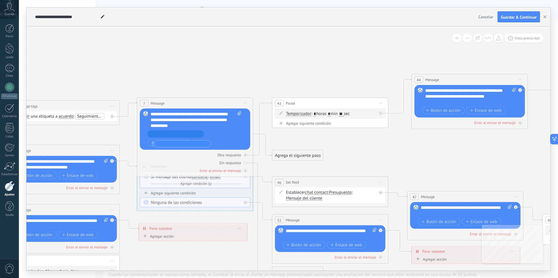
drag, startPoint x: 146, startPoint y: 135, endPoint x: 152, endPoint y: 145, distance: 11.5
click at [160, 133] on input "text" at bounding box center [176, 134] width 56 height 7
type input "**********"
click at [289, 151] on icon at bounding box center [358, 195] width 1417 height 532
click at [283, 140] on div "Agrega el siguiente paso" at bounding box center [297, 140] width 51 height 10
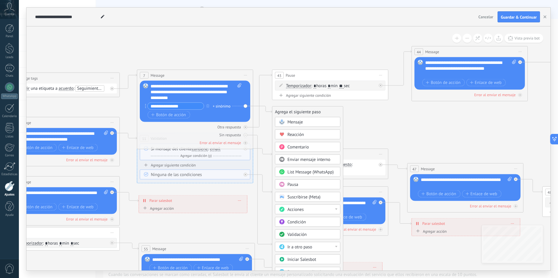
click at [321, 210] on div "Acciones" at bounding box center [312, 210] width 49 height 6
click at [409, 129] on icon at bounding box center [358, 167] width 1417 height 532
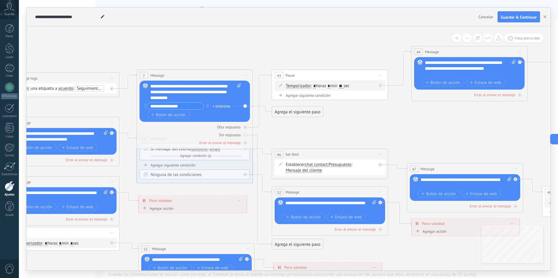
click at [286, 114] on div "Agrega el siguiente paso" at bounding box center [297, 112] width 51 height 10
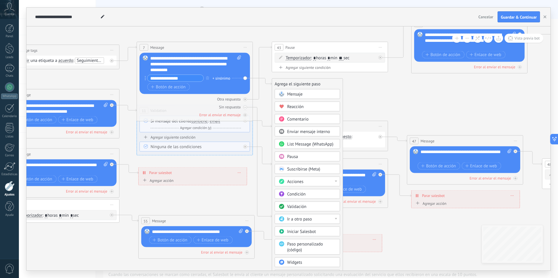
click at [306, 133] on span "Enviar mensaje interno" at bounding box center [308, 132] width 43 height 6
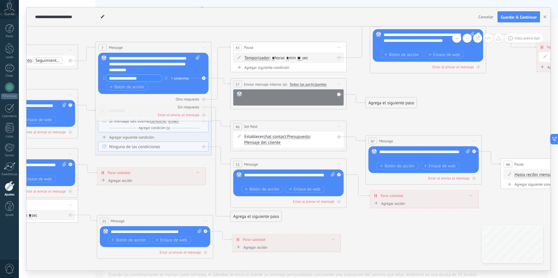
click at [274, 97] on div at bounding box center [293, 98] width 96 height 12
click at [313, 115] on icon at bounding box center [316, 139] width 1417 height 532
click at [389, 104] on div "Agrega el siguiente paso" at bounding box center [391, 103] width 51 height 10
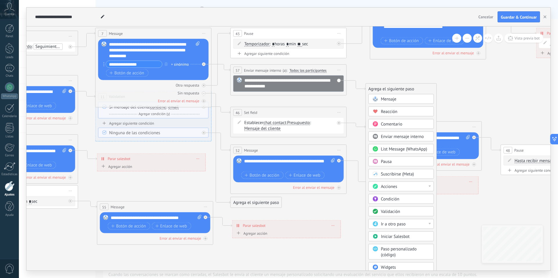
click at [290, 88] on div "**********" at bounding box center [293, 84] width 96 height 12
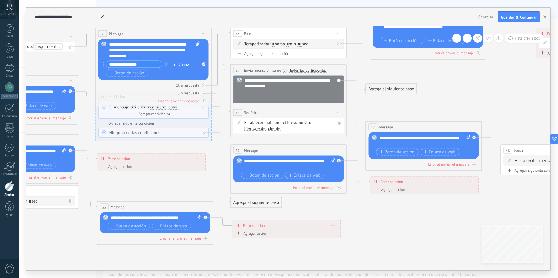
click at [266, 89] on div at bounding box center [290, 92] width 90 height 6
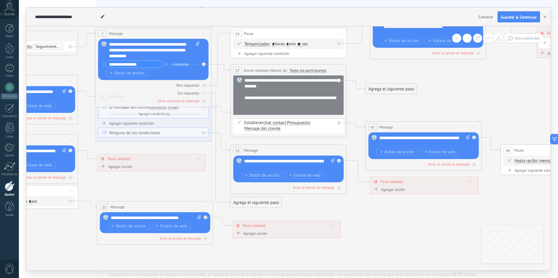
click at [413, 72] on icon at bounding box center [316, 125] width 1417 height 532
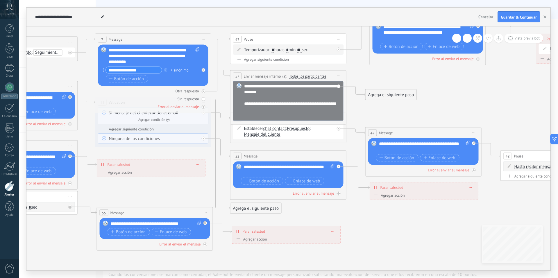
drag, startPoint x: 395, startPoint y: 61, endPoint x: 394, endPoint y: 100, distance: 39.6
click at [394, 100] on icon at bounding box center [316, 131] width 1417 height 532
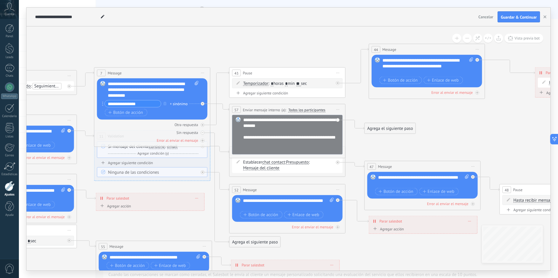
click at [391, 105] on icon at bounding box center [315, 165] width 1417 height 532
click at [529, 41] on button "Vista previa bot" at bounding box center [524, 38] width 39 height 9
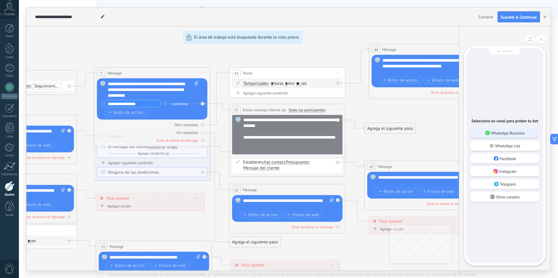
click at [502, 136] on div "WhatsApp Business" at bounding box center [505, 133] width 69 height 10
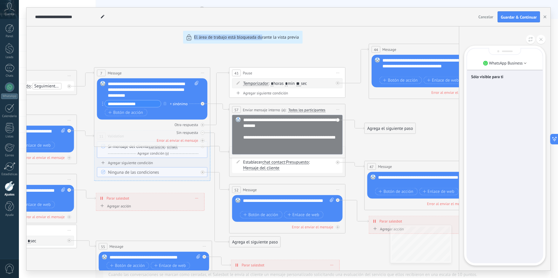
drag, startPoint x: 115, startPoint y: 54, endPoint x: 262, endPoint y: 69, distance: 147.1
click at [262, 69] on div "**********" at bounding box center [288, 139] width 524 height 263
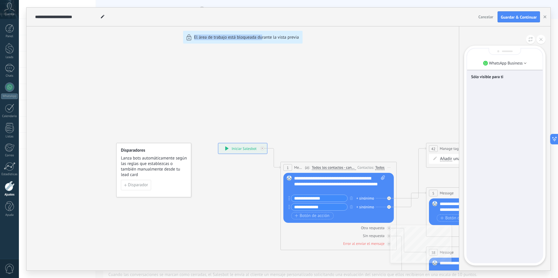
click at [225, 151] on div "**********" at bounding box center [288, 139] width 524 height 263
click at [230, 149] on div "**********" at bounding box center [288, 139] width 524 height 263
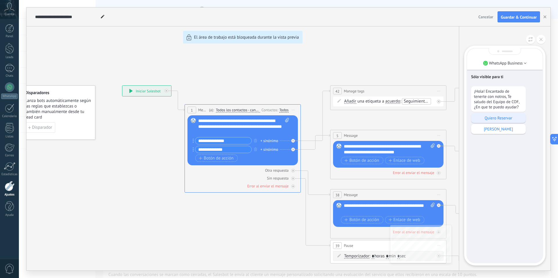
click at [485, 121] on div "Quiero Reservar" at bounding box center [498, 118] width 55 height 10
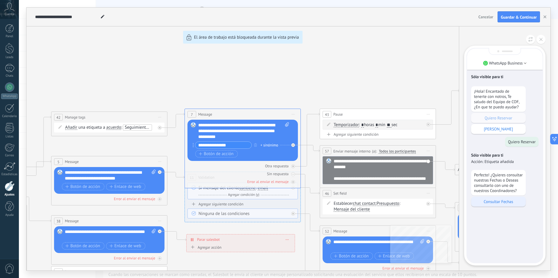
click at [500, 203] on p "Consultar Fechas" at bounding box center [498, 201] width 49 height 5
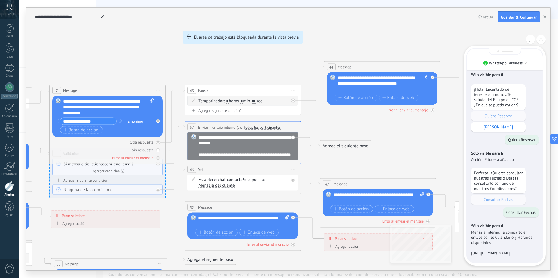
click at [193, 125] on div "**********" at bounding box center [288, 139] width 524 height 263
click at [315, 130] on div "**********" at bounding box center [288, 139] width 524 height 263
click at [403, 135] on div "**********" at bounding box center [288, 139] width 524 height 263
click at [293, 138] on div "**********" at bounding box center [288, 139] width 524 height 263
click at [327, 157] on div "**********" at bounding box center [288, 139] width 524 height 263
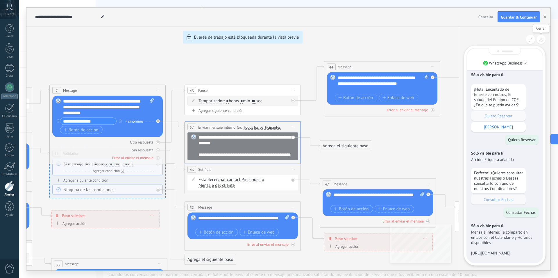
click at [541, 40] on icon at bounding box center [541, 39] width 3 height 3
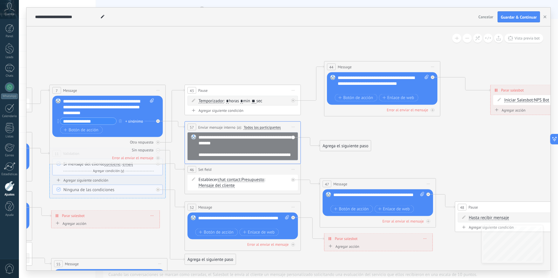
drag, startPoint x: 360, startPoint y: 133, endPoint x: 320, endPoint y: 130, distance: 40.5
click at [363, 132] on div "**********" at bounding box center [288, 139] width 524 height 263
drag, startPoint x: 317, startPoint y: 130, endPoint x: 339, endPoint y: 126, distance: 21.9
click at [341, 126] on div "**********" at bounding box center [288, 139] width 524 height 263
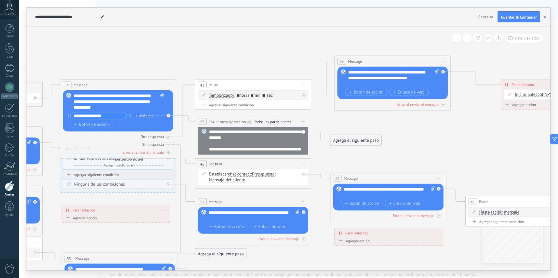
drag, startPoint x: 321, startPoint y: 160, endPoint x: 329, endPoint y: 156, distance: 9.0
click at [329, 156] on icon at bounding box center [281, 176] width 1417 height 532
click at [125, 125] on div "Botón de acción Enlace de web" at bounding box center [118, 124] width 94 height 7
click at [105, 123] on span "Botón de acción" at bounding box center [91, 124] width 35 height 5
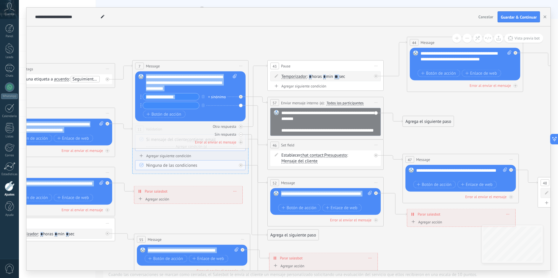
drag, startPoint x: 188, startPoint y: 141, endPoint x: 326, endPoint y: 124, distance: 139.5
click at [331, 122] on icon at bounding box center [353, 161] width 1417 height 539
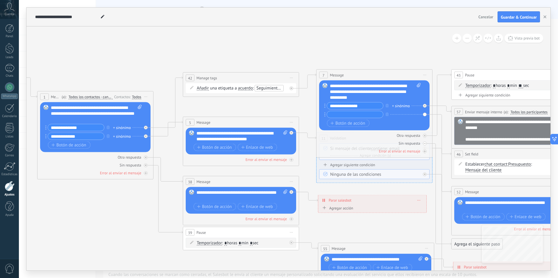
drag, startPoint x: 275, startPoint y: 183, endPoint x: 369, endPoint y: 186, distance: 94.0
click at [370, 186] on icon at bounding box center [537, 170] width 1417 height 539
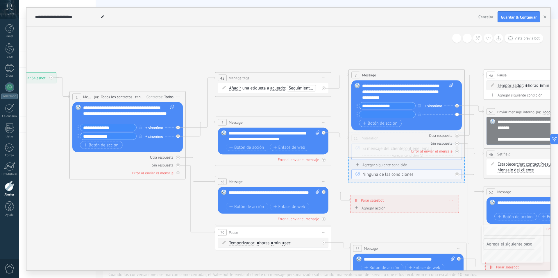
click at [269, 180] on div "38 Message ******* (a): Todos los contactos - canales seleccionados Todos los c…" at bounding box center [273, 181] width 116 height 11
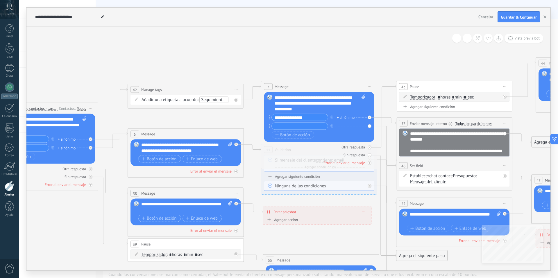
drag, startPoint x: 295, startPoint y: 175, endPoint x: 190, endPoint y: 192, distance: 106.3
click at [190, 192] on icon at bounding box center [482, 181] width 1417 height 539
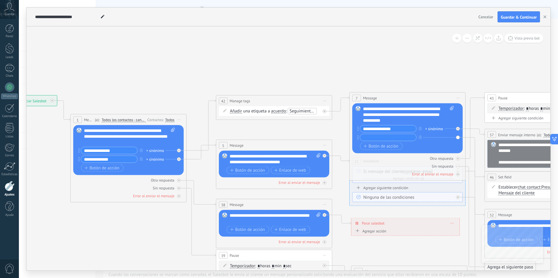
drag, startPoint x: 215, startPoint y: 126, endPoint x: 257, endPoint y: 127, distance: 41.3
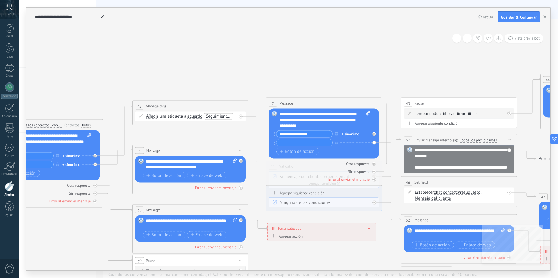
drag, startPoint x: 276, startPoint y: 126, endPoint x: 192, endPoint y: 131, distance: 83.6
click at [192, 131] on icon at bounding box center [487, 198] width 1417 height 539
click at [214, 116] on span "Seguimiento de cita" at bounding box center [224, 117] width 37 height 6
click at [181, 124] on input "text" at bounding box center [190, 123] width 29 height 6
click at [142, 116] on icon at bounding box center [141, 115] width 3 height 3
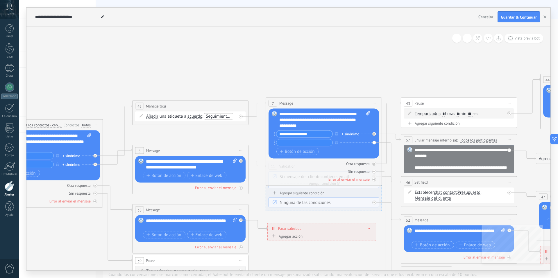
click at [142, 117] on icon at bounding box center [141, 115] width 3 height 3
click at [141, 117] on icon at bounding box center [141, 115] width 3 height 3
click at [156, 117] on span "Añadir" at bounding box center [152, 116] width 12 height 5
click at [156, 117] on button "Añadir" at bounding box center [179, 116] width 73 height 10
click at [156, 117] on span "Añadir" at bounding box center [175, 117] width 70 height 6
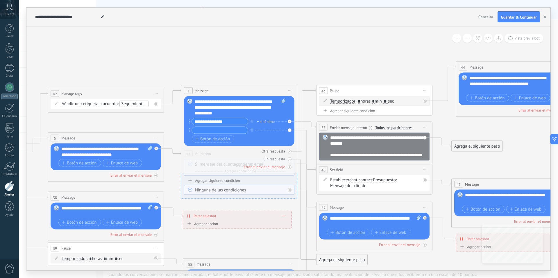
drag, startPoint x: 224, startPoint y: 131, endPoint x: 139, endPoint y: 118, distance: 85.5
click at [139, 118] on icon at bounding box center [402, 185] width 1417 height 539
click at [307, 124] on icon at bounding box center [306, 125] width 19 height 7
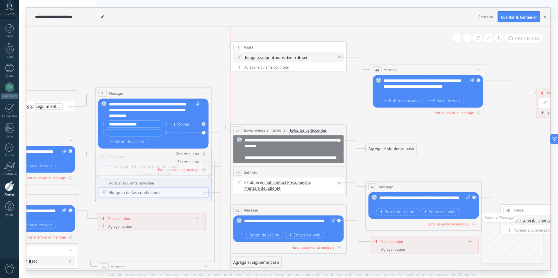
drag, startPoint x: 233, startPoint y: 92, endPoint x: 233, endPoint y: 46, distance: 46.2
click at [233, 46] on div "43" at bounding box center [237, 47] width 9 height 7
click at [531, 36] on span "Vista previa bot" at bounding box center [527, 38] width 25 height 5
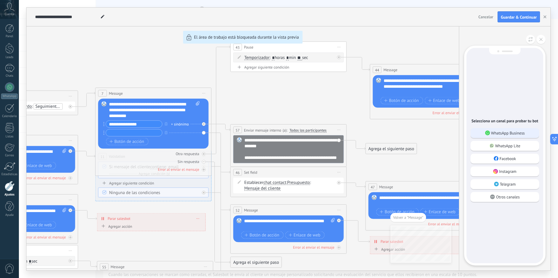
click at [511, 136] on div "WhatsApp Business" at bounding box center [505, 133] width 69 height 10
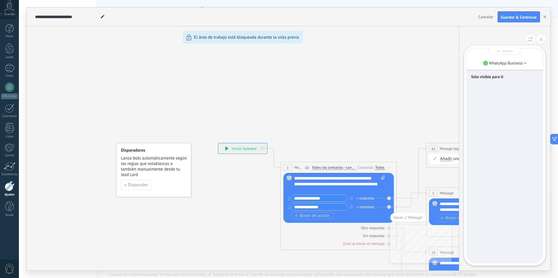
drag, startPoint x: 301, startPoint y: 106, endPoint x: 313, endPoint y: 108, distance: 12.0
click at [313, 108] on div "**********" at bounding box center [288, 139] width 524 height 263
click at [226, 148] on div "**********" at bounding box center [288, 139] width 524 height 263
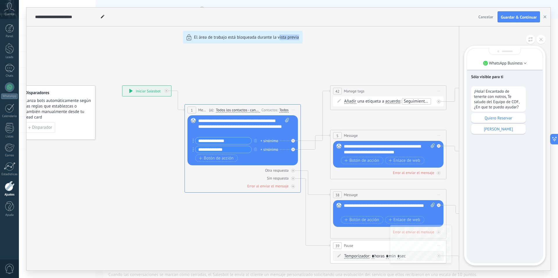
drag, startPoint x: 342, startPoint y: 121, endPoint x: 281, endPoint y: 120, distance: 60.8
click at [279, 120] on div "**********" at bounding box center [288, 139] width 524 height 263
click at [501, 122] on div "Quiero Reservar" at bounding box center [498, 118] width 55 height 10
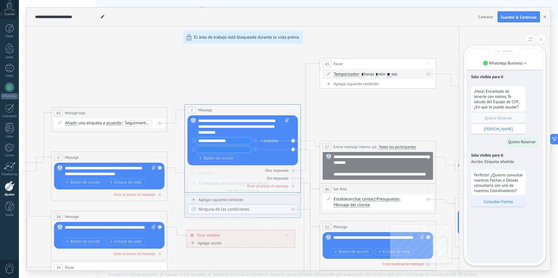
click at [497, 198] on div "Consultar Fechas" at bounding box center [498, 202] width 55 height 10
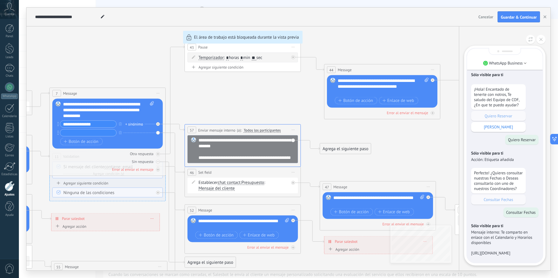
click at [293, 129] on div "**********" at bounding box center [288, 139] width 524 height 263
click at [545, 39] on button at bounding box center [541, 39] width 9 height 9
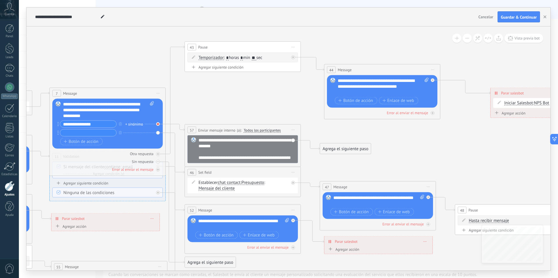
click at [157, 124] on icon at bounding box center [158, 124] width 2 height 2
click at [294, 131] on span "Iniciar vista previa aquí Cambiar nombre Duplicar [GEOGRAPHIC_DATA]" at bounding box center [293, 130] width 9 height 8
click at [311, 167] on div "Borrar" at bounding box center [320, 168] width 58 height 10
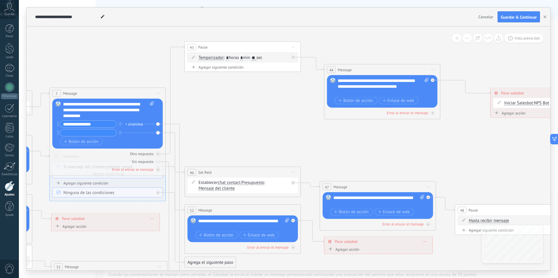
click at [138, 124] on div "+ sinónimo" at bounding box center [134, 124] width 18 height 6
drag, startPoint x: 237, startPoint y: 119, endPoint x: 240, endPoint y: 120, distance: 3.0
click at [240, 120] on icon at bounding box center [270, 184] width 1417 height 576
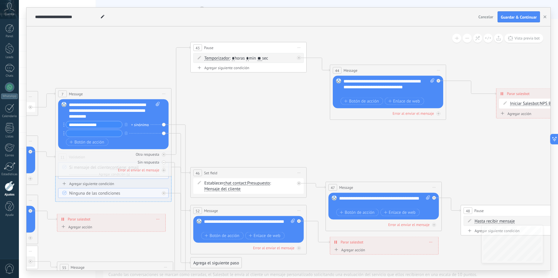
click at [163, 125] on div "Reemplazar Quitar Convertir a mensaje de voz Arrastre la imagen aquí para adjun…" at bounding box center [113, 124] width 110 height 50
click at [182, 126] on icon at bounding box center [181, 224] width 19 height 198
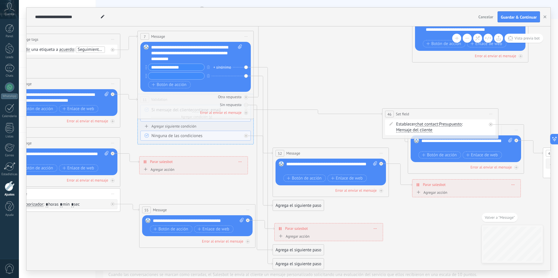
drag, startPoint x: 303, startPoint y: 116, endPoint x: 390, endPoint y: 115, distance: 87.8
click at [404, 117] on div "46 Set field ********* Iniciar vista previa aquí Cambiar nombre Duplicar [GEOGR…" at bounding box center [441, 114] width 116 height 11
click at [388, 112] on span "46" at bounding box center [390, 114] width 4 height 5
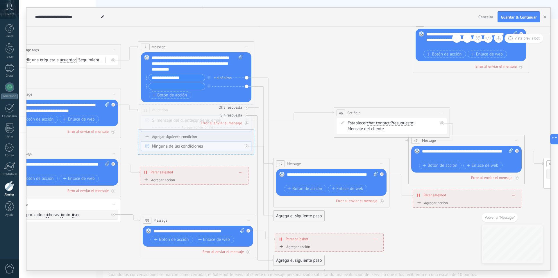
drag, startPoint x: 305, startPoint y: 96, endPoint x: 307, endPoint y: 106, distance: 10.9
click at [306, 106] on icon at bounding box center [359, 138] width 1417 height 576
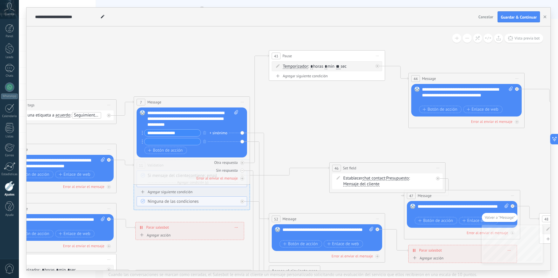
drag, startPoint x: 296, startPoint y: 105, endPoint x: 292, endPoint y: 159, distance: 54.2
click at [292, 159] on icon at bounding box center [355, 193] width 1417 height 576
drag, startPoint x: 332, startPoint y: 163, endPoint x: 253, endPoint y: 168, distance: 79.2
click at [301, 176] on div "46 Set field ********* Iniciar vista previa aquí Cambiar nombre Duplicar [GEOGR…" at bounding box center [359, 179] width 116 height 11
click at [110, 186] on icon at bounding box center [109, 187] width 3 height 3
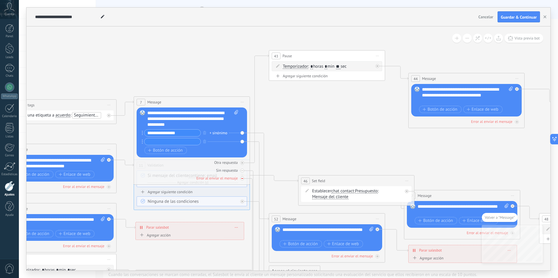
click at [110, 186] on icon at bounding box center [109, 187] width 3 height 3
click at [233, 154] on div "Botón de acción Enlace de web" at bounding box center [192, 150] width 94 height 7
click at [219, 147] on div "Botón de acción Enlace de web" at bounding box center [192, 150] width 94 height 7
click at [186, 134] on input "**********" at bounding box center [173, 133] width 56 height 7
click at [141, 133] on div "Reemplazar Quitar Convertir a mensaje de voz Arrastre la imagen aquí para adjun…" at bounding box center [192, 133] width 110 height 50
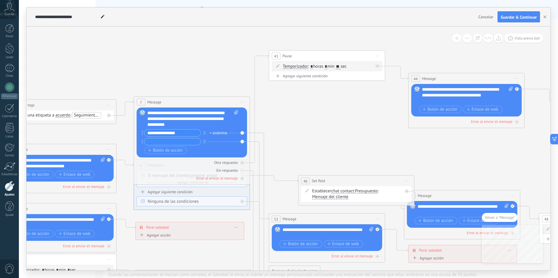
click at [141, 133] on div "Reemplazar Quitar Convertir a mensaje de voz Arrastre la imagen aquí para adjun…" at bounding box center [192, 133] width 110 height 50
click at [142, 133] on div "Reemplazar Quitar Convertir a mensaje de voz Arrastre la imagen aquí para adjun…" at bounding box center [192, 133] width 110 height 50
click at [244, 134] on div "Reemplazar Quitar Convertir a mensaje de voz Arrastre la imagen aquí para adjun…" at bounding box center [192, 133] width 110 height 50
click at [243, 133] on div "Reemplazar Quitar Convertir a mensaje de voz Arrastre la imagen aquí para adjun…" at bounding box center [192, 133] width 110 height 50
click at [237, 116] on span at bounding box center [236, 118] width 6 height 17
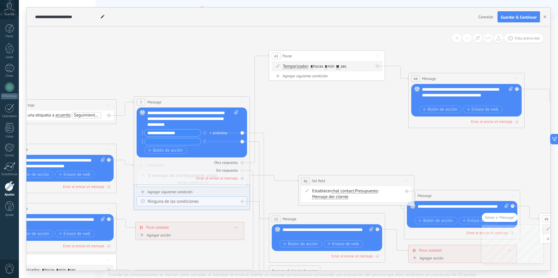
click input "Subir" at bounding box center [0, 0] width 0 height 0
click at [235, 112] on icon at bounding box center [236, 112] width 4 height 4
click input "Subir" at bounding box center [0, 0] width 0 height 0
click at [237, 114] on icon at bounding box center [236, 112] width 4 height 4
click input "Subir" at bounding box center [0, 0] width 0 height 0
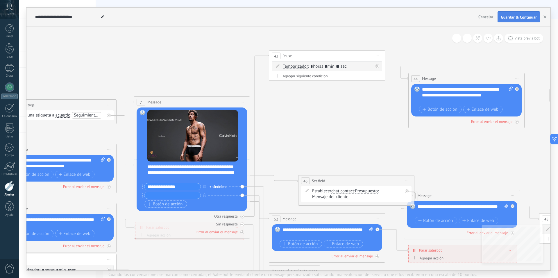
click at [513, 18] on span "Guardar & Continuar" at bounding box center [519, 17] width 36 height 4
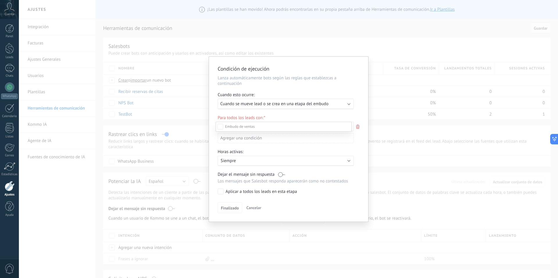
drag, startPoint x: 411, startPoint y: 46, endPoint x: 403, endPoint y: 46, distance: 7.6
click at [413, 46] on div at bounding box center [288, 139] width 539 height 278
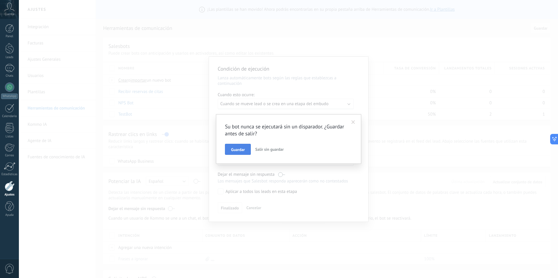
click at [242, 151] on span "Guardar" at bounding box center [238, 150] width 14 height 4
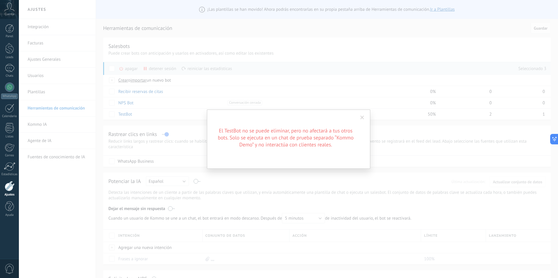
click at [365, 115] on span at bounding box center [363, 118] width 10 height 10
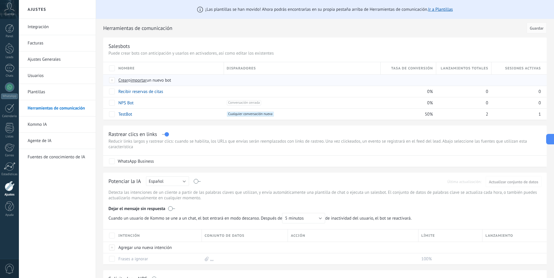
click at [112, 82] on div at bounding box center [112, 80] width 6 height 5
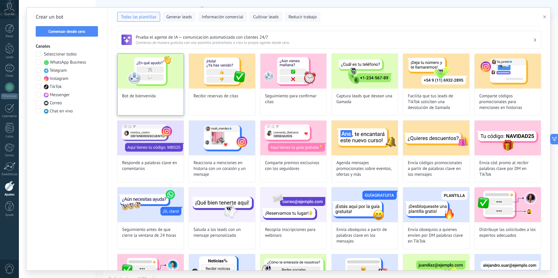
click at [162, 93] on div "Bot de bienvenida" at bounding box center [150, 85] width 67 height 62
type input "**********"
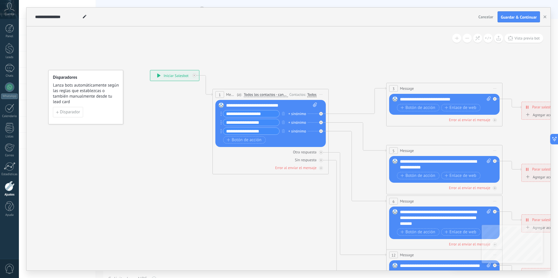
click at [239, 106] on div "**********" at bounding box center [271, 106] width 91 height 6
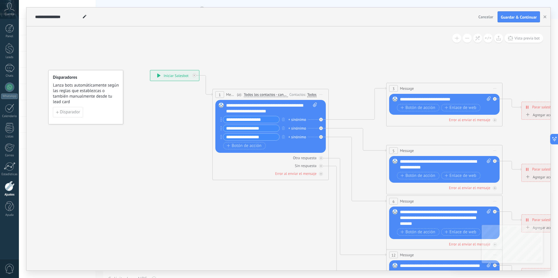
click at [254, 121] on input "**********" at bounding box center [251, 119] width 56 height 7
drag, startPoint x: 270, startPoint y: 121, endPoint x: 228, endPoint y: 120, distance: 42.7
click at [228, 120] on input "**********" at bounding box center [251, 119] width 56 height 7
click at [269, 120] on input "**********" at bounding box center [251, 119] width 56 height 7
type input "*"
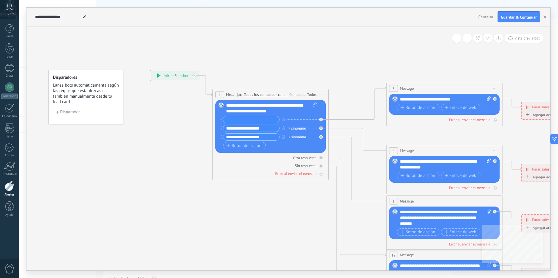
type input "*"
type input "**********"
click at [271, 128] on input "**********" at bounding box center [251, 128] width 56 height 7
drag, startPoint x: 267, startPoint y: 128, endPoint x: 218, endPoint y: 128, distance: 48.8
click at [218, 128] on div "Reemplazar Quitar Convertir a mensaje de voz Arrastre la imagen aquí para adjun…" at bounding box center [270, 126] width 110 height 53
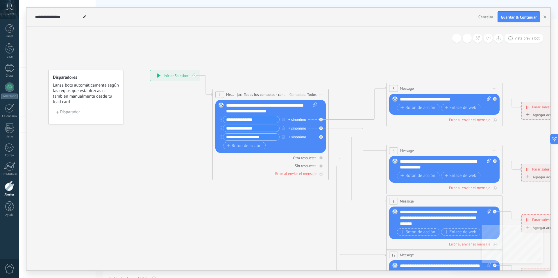
type input "**********"
click at [265, 134] on input "**********" at bounding box center [251, 137] width 56 height 7
drag, startPoint x: 266, startPoint y: 135, endPoint x: 209, endPoint y: 137, distance: 56.4
click at [150, 70] on div "**********" at bounding box center [150, 70] width 0 height 0
type input "**********"
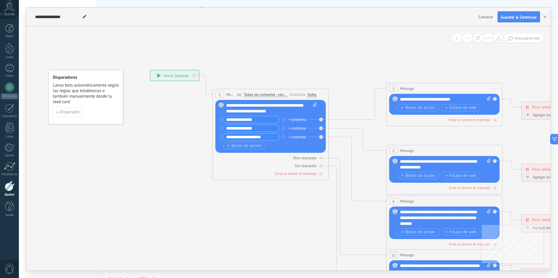
click at [324, 64] on icon at bounding box center [458, 218] width 906 height 587
drag, startPoint x: 318, startPoint y: 111, endPoint x: 263, endPoint y: 117, distance: 55.6
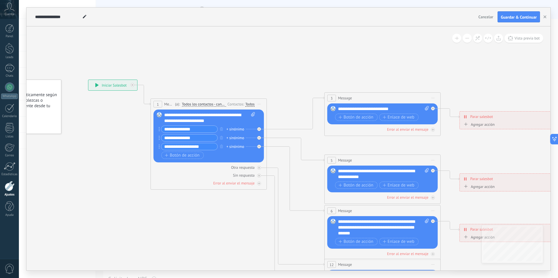
drag, startPoint x: 309, startPoint y: 65, endPoint x: 211, endPoint y: 72, distance: 98.5
click at [212, 72] on icon at bounding box center [396, 227] width 906 height 587
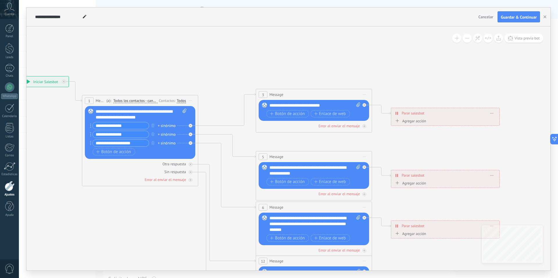
drag, startPoint x: 281, startPoint y: 136, endPoint x: 248, endPoint y: 135, distance: 33.2
click at [248, 135] on icon at bounding box center [327, 224] width 906 height 587
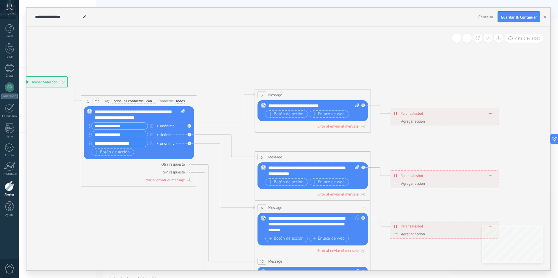
click at [285, 106] on div "**********" at bounding box center [313, 106] width 91 height 6
drag, startPoint x: 320, startPoint y: 106, endPoint x: 260, endPoint y: 107, distance: 60.2
click at [260, 107] on div "Reemplazar Quitar Convertir a mensaje de voz Arrastre la imagen aquí para adjun…" at bounding box center [313, 110] width 110 height 21
drag, startPoint x: 324, startPoint y: 107, endPoint x: 266, endPoint y: 108, distance: 58.2
click at [266, 108] on div "Reemplazar Quitar Convertir a mensaje de voz Arrastre la imagen aquí para adjun…" at bounding box center [313, 110] width 110 height 21
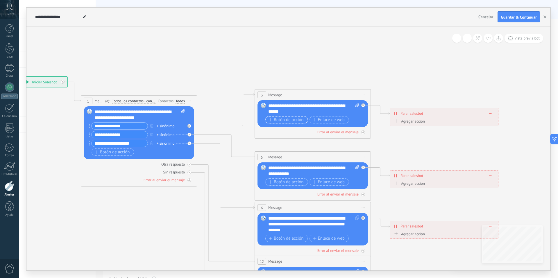
click at [286, 121] on span "Botón de acción" at bounding box center [286, 120] width 35 height 5
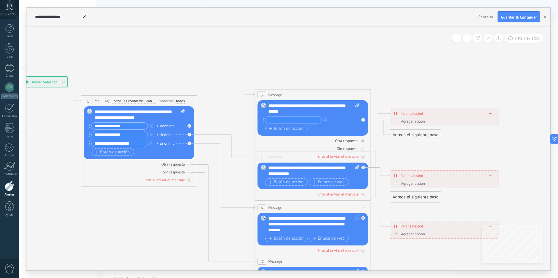
click at [297, 121] on input "text" at bounding box center [293, 120] width 56 height 7
type input "**"
click at [271, 128] on icon "button" at bounding box center [270, 128] width 3 height 3
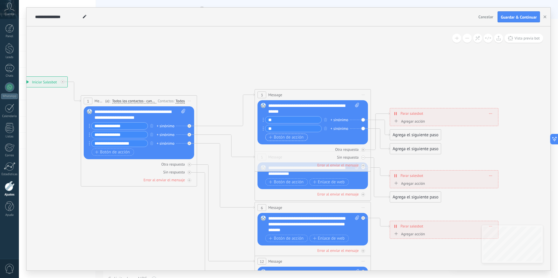
type input "**"
click at [282, 137] on span "Botón de acción" at bounding box center [286, 137] width 35 height 5
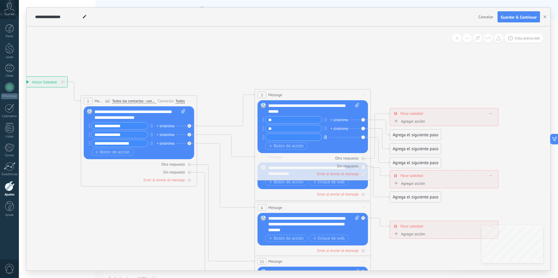
click at [326, 137] on icon "button" at bounding box center [325, 136] width 3 height 3
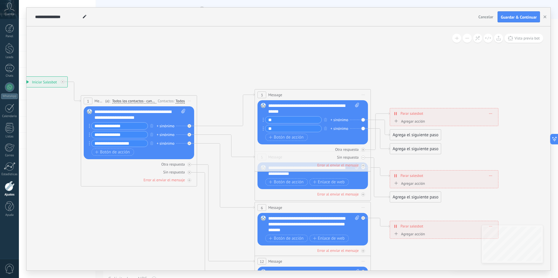
click at [306, 119] on input "**" at bounding box center [293, 120] width 56 height 7
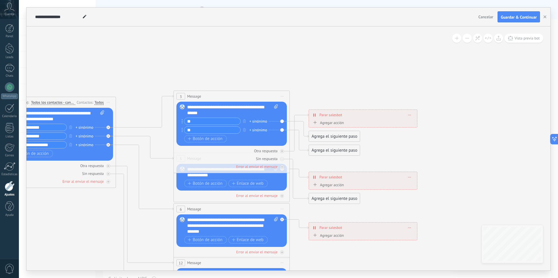
drag, startPoint x: 468, startPoint y: 141, endPoint x: 387, endPoint y: 143, distance: 81.1
click at [387, 143] on icon at bounding box center [245, 226] width 906 height 587
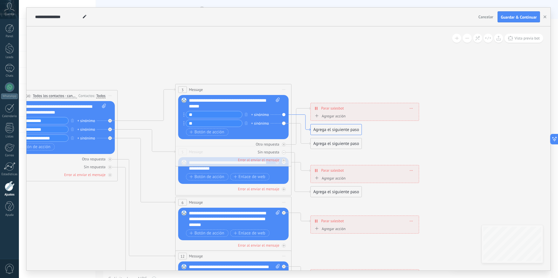
click at [300, 123] on icon at bounding box center [301, 123] width 19 height 16
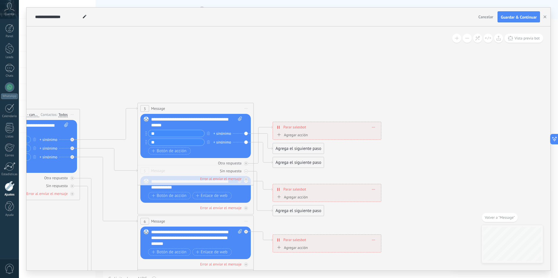
click at [303, 149] on div "Agrega el siguiente paso" at bounding box center [298, 149] width 51 height 10
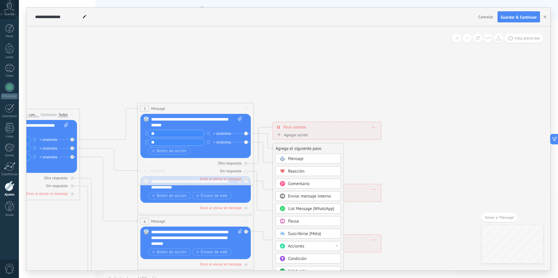
click at [305, 161] on div "Mensaje" at bounding box center [312, 159] width 49 height 6
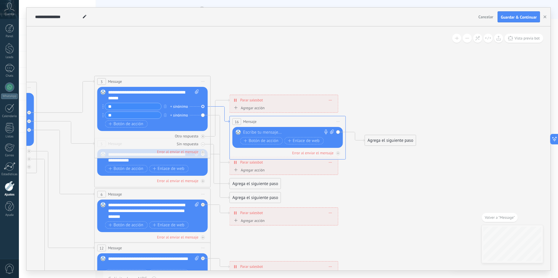
drag, startPoint x: 228, startPoint y: 147, endPoint x: 226, endPoint y: 130, distance: 17.6
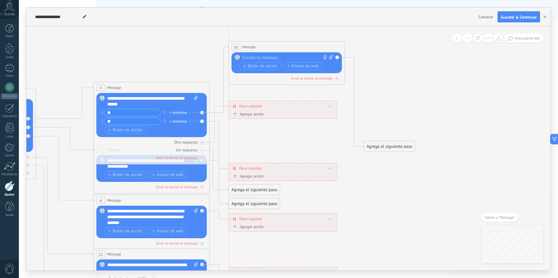
drag, startPoint x: 230, startPoint y: 126, endPoint x: 227, endPoint y: 45, distance: 80.9
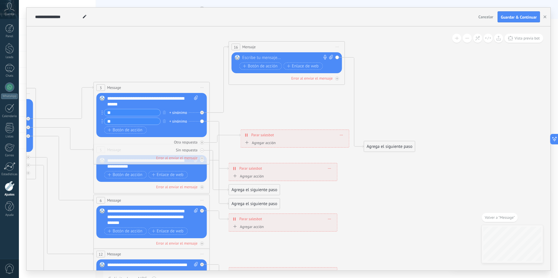
drag, startPoint x: 308, startPoint y: 103, endPoint x: 320, endPoint y: 131, distance: 30.6
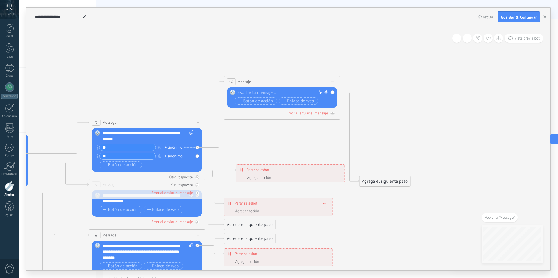
drag, startPoint x: 303, startPoint y: 114, endPoint x: 293, endPoint y: 155, distance: 42.1
click at [293, 155] on icon at bounding box center [160, 238] width 906 height 615
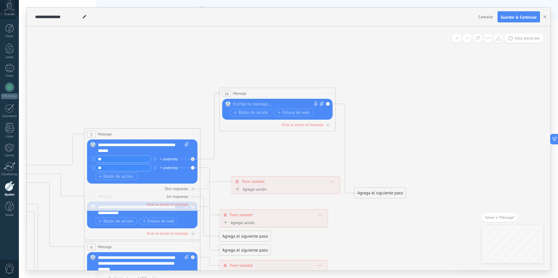
click at [243, 105] on div at bounding box center [276, 104] width 86 height 6
click at [255, 113] on span "Botón de acción" at bounding box center [251, 112] width 35 height 5
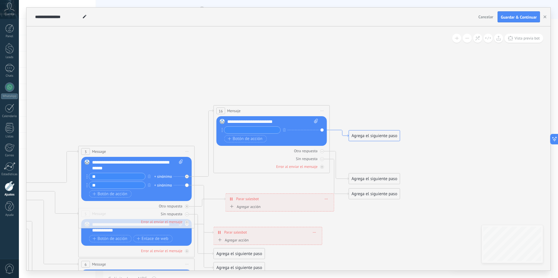
drag, startPoint x: 349, startPoint y: 118, endPoint x: 336, endPoint y: 136, distance: 22.0
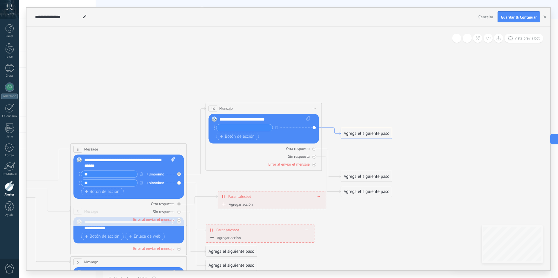
drag, startPoint x: 341, startPoint y: 137, endPoint x: 313, endPoint y: 140, distance: 28.4
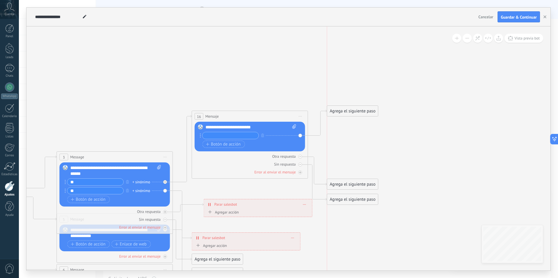
drag, startPoint x: 337, startPoint y: 143, endPoint x: 336, endPoint y: 113, distance: 30.3
click at [336, 113] on div "Agrega el siguiente paso" at bounding box center [352, 111] width 51 height 10
click at [236, 136] on input "text" at bounding box center [231, 135] width 56 height 7
type input "**"
drag, startPoint x: 329, startPoint y: 133, endPoint x: 328, endPoint y: 95, distance: 38.1
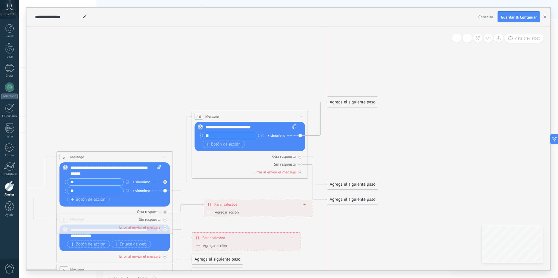
click at [328, 97] on div "Agrega el siguiente paso" at bounding box center [352, 102] width 51 height 10
click at [348, 103] on div "Agrega el siguiente paso" at bounding box center [352, 99] width 51 height 10
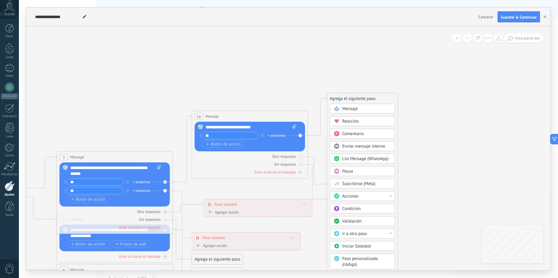
click at [365, 111] on div "Mensaje" at bounding box center [367, 109] width 49 height 6
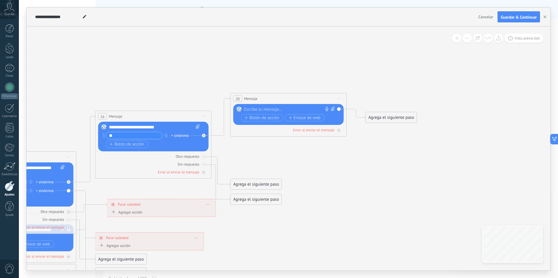
click at [272, 109] on div at bounding box center [287, 110] width 86 height 6
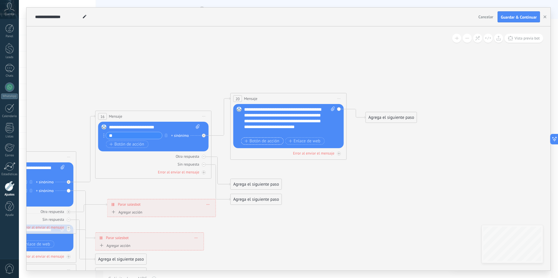
click at [268, 138] on button "Botón de acción" at bounding box center [262, 141] width 42 height 7
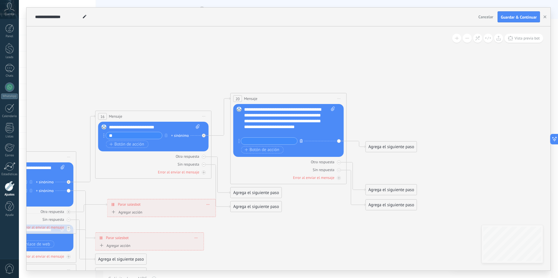
click at [299, 141] on button "button" at bounding box center [301, 140] width 6 height 7
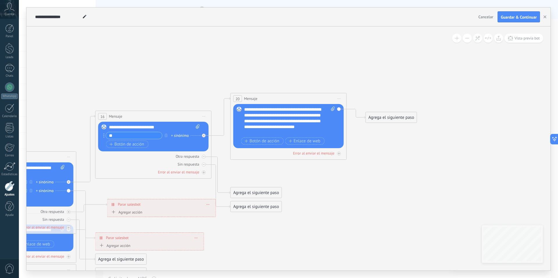
click at [299, 134] on div "**********" at bounding box center [289, 121] width 91 height 29
click at [332, 110] on icon at bounding box center [333, 109] width 4 height 4
click input "Subir" at bounding box center [0, 0] width 0 height 0
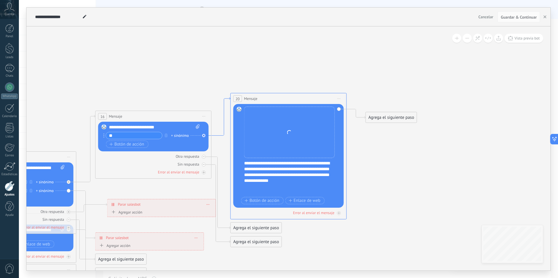
scroll to position [0, 0]
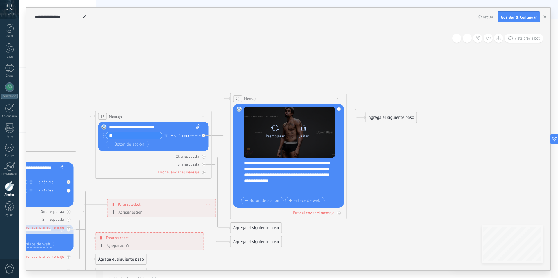
drag, startPoint x: 274, startPoint y: 123, endPoint x: 320, endPoint y: 154, distance: 55.8
click at [301, 152] on div "Reemplazar Quitar Convertir a mensaje de voz Arrastre la imagen aquí para adjun…" at bounding box center [289, 132] width 91 height 51
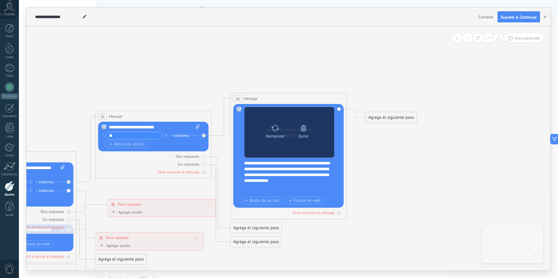
click at [302, 142] on div "Reemplazar Quitar Convertir a mensaje de voz" at bounding box center [289, 132] width 57 height 20
click at [279, 129] on icon at bounding box center [275, 128] width 8 height 8
click input "Subir" at bounding box center [0, 0] width 0 height 0
click at [311, 133] on div "Quitar" at bounding box center [304, 130] width 24 height 16
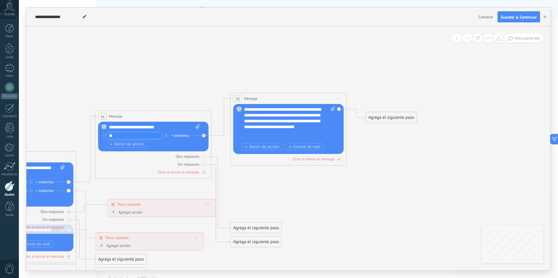
click at [332, 109] on icon at bounding box center [333, 109] width 4 height 4
click input "Subir" at bounding box center [0, 0] width 0 height 0
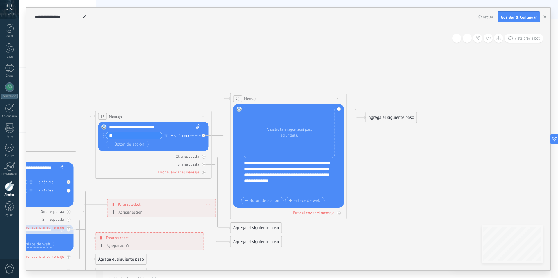
click at [267, 190] on div at bounding box center [289, 193] width 91 height 6
click at [270, 188] on div at bounding box center [289, 187] width 91 height 6
click at [525, 38] on span "Vista previa bot" at bounding box center [527, 38] width 25 height 5
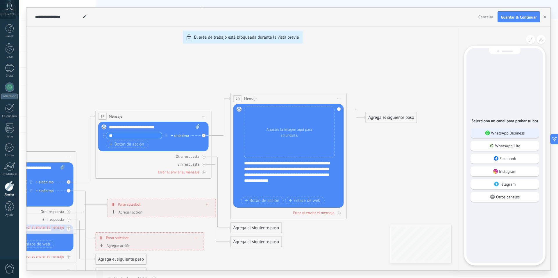
click at [511, 135] on p "WhatsApp Business" at bounding box center [508, 133] width 34 height 5
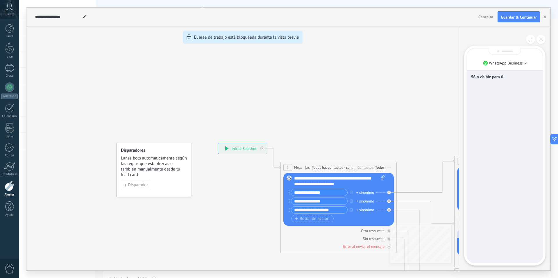
click at [230, 147] on div "**********" at bounding box center [288, 139] width 524 height 263
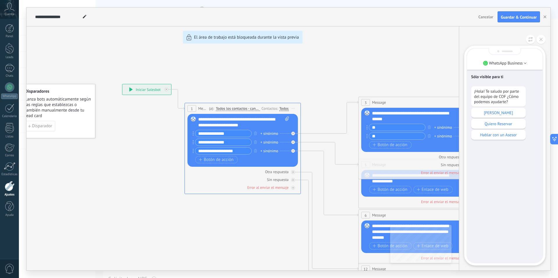
click at [222, 132] on div "**********" at bounding box center [288, 139] width 524 height 263
click at [498, 115] on p "[PERSON_NAME]" at bounding box center [498, 112] width 49 height 5
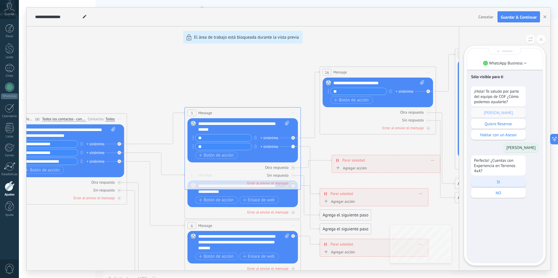
click at [496, 185] on div "SI" at bounding box center [498, 182] width 55 height 10
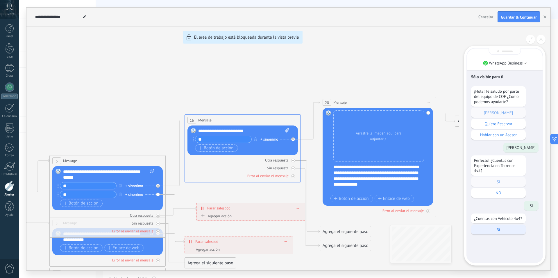
click at [500, 233] on div "Si" at bounding box center [498, 230] width 55 height 10
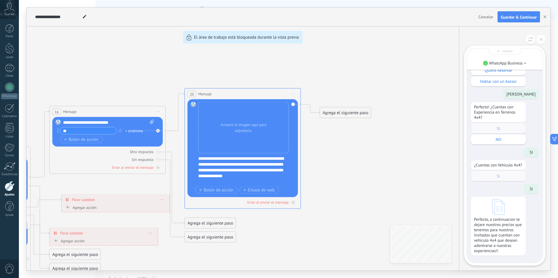
click at [496, 208] on icon at bounding box center [498, 207] width 13 height 16
drag, startPoint x: 142, startPoint y: 58, endPoint x: 325, endPoint y: 40, distance: 184.2
click at [325, 40] on div "**********" at bounding box center [288, 139] width 524 height 263
drag, startPoint x: 172, startPoint y: 65, endPoint x: 240, endPoint y: 65, distance: 67.8
drag, startPoint x: 221, startPoint y: 67, endPoint x: 376, endPoint y: 46, distance: 157.0
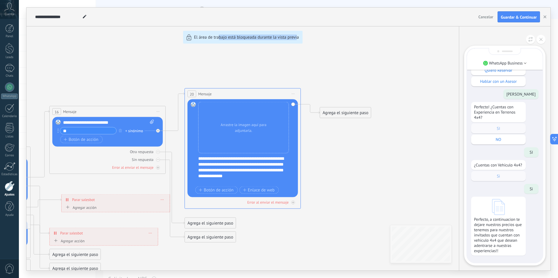
click at [331, 54] on div "**********" at bounding box center [288, 139] width 524 height 263
click at [540, 40] on icon at bounding box center [541, 39] width 3 height 3
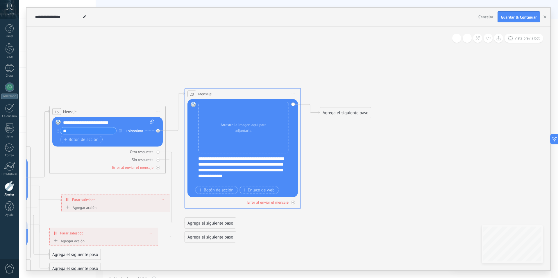
drag, startPoint x: 272, startPoint y: 56, endPoint x: 323, endPoint y: 57, distance: 51.8
click at [343, 40] on div "**********" at bounding box center [288, 139] width 524 height 263
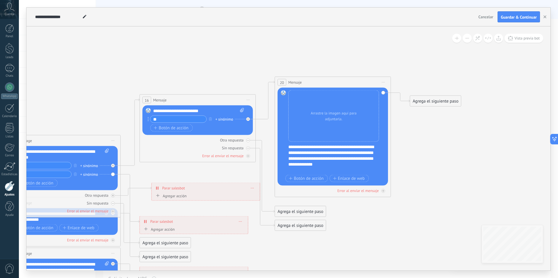
drag, startPoint x: 215, startPoint y: 63, endPoint x: 289, endPoint y: 61, distance: 73.6
click at [306, 51] on icon at bounding box center [105, 235] width 964 height 608
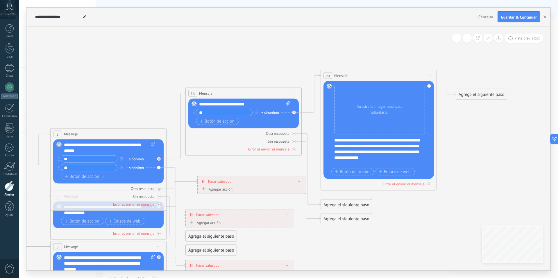
drag, startPoint x: 130, startPoint y: 84, endPoint x: 318, endPoint y: 40, distance: 193.2
click at [297, 47] on icon at bounding box center [151, 229] width 964 height 608
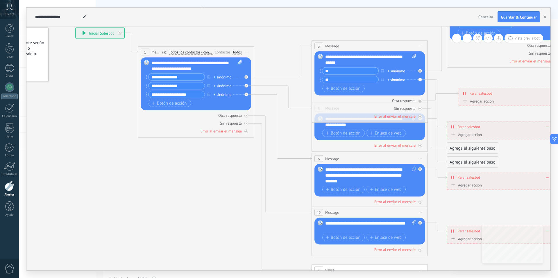
drag, startPoint x: 145, startPoint y: 135, endPoint x: 303, endPoint y: 157, distance: 159.7
click at [309, 159] on icon at bounding box center [412, 141] width 964 height 608
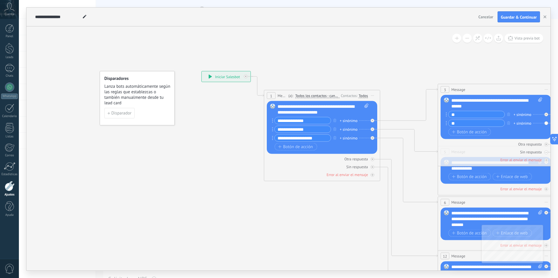
drag, startPoint x: 132, startPoint y: 102, endPoint x: 84, endPoint y: 131, distance: 55.6
click at [84, 131] on icon at bounding box center [538, 184] width 964 height 608
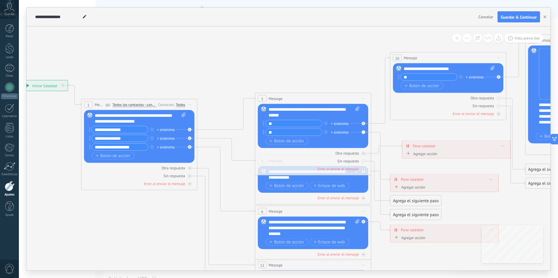
drag, startPoint x: 284, startPoint y: 58, endPoint x: 144, endPoint y: 71, distance: 140.1
click at [152, 62] on icon at bounding box center [355, 193] width 964 height 608
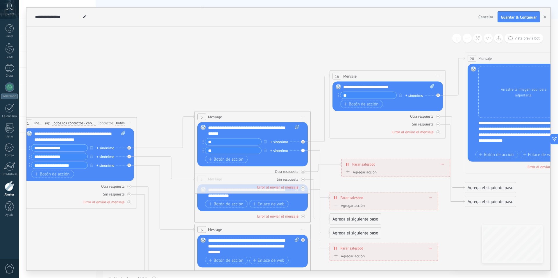
drag, startPoint x: 163, startPoint y: 90, endPoint x: 135, endPoint y: 100, distance: 29.7
click at [135, 101] on icon at bounding box center [295, 212] width 964 height 608
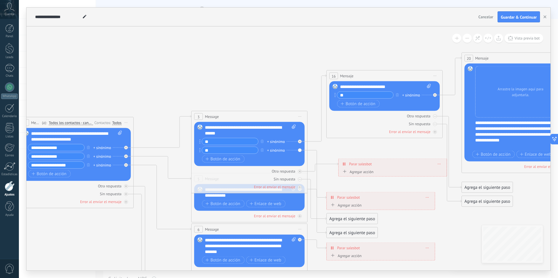
drag, startPoint x: 343, startPoint y: 110, endPoint x: 186, endPoint y: 110, distance: 156.7
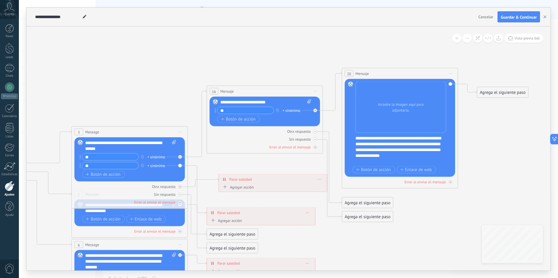
drag, startPoint x: 301, startPoint y: 71, endPoint x: 108, endPoint y: 75, distance: 193.4
click at [108, 75] on icon at bounding box center [172, 227] width 964 height 608
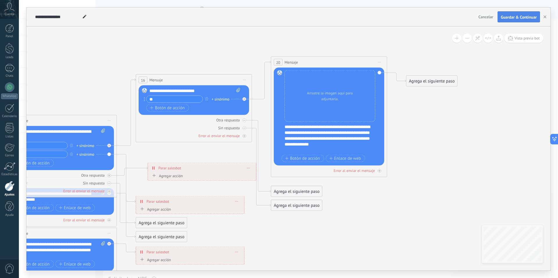
click at [529, 18] on span "Guardar & Continuar" at bounding box center [519, 17] width 36 height 4
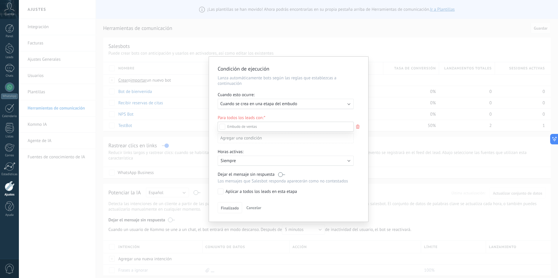
click at [320, 101] on div at bounding box center [288, 139] width 539 height 278
click at [0, 0] on div "Leads Entrantes Comentario o DM Obsequio o DM enviado Cualificado Propuesta env…" at bounding box center [0, 0] width 0 height 0
click at [328, 109] on div at bounding box center [288, 139] width 539 height 278
click at [327, 109] on div "Ejecutar: Cuando se crea en una etapa del embudo" at bounding box center [284, 104] width 136 height 10
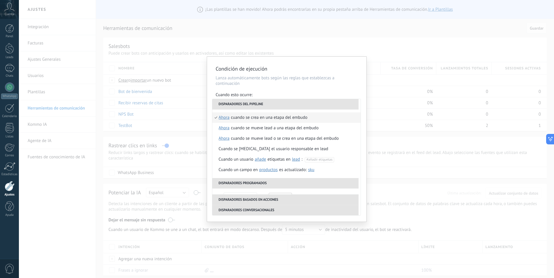
click at [321, 120] on li "Cuando se crea en una etapa del embudo ahora después de 5 minutos después de 10…" at bounding box center [286, 118] width 148 height 10
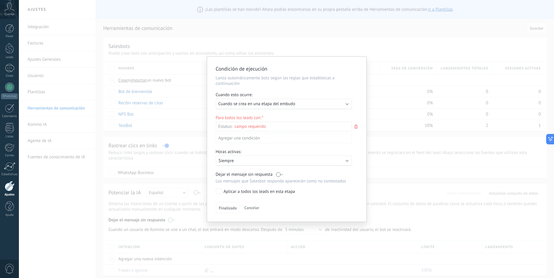
click at [0, 0] on div "Leads Entrantes Comentario o DM Obsequio o DM enviado Cualificado Propuesta env…" at bounding box center [0, 0] width 0 height 0
click at [0, 0] on label "Negociación" at bounding box center [0, 0] width 0 height 0
click at [368, 163] on div at bounding box center [288, 139] width 539 height 278
click at [259, 164] on p "Siempre" at bounding box center [270, 162] width 102 height 6
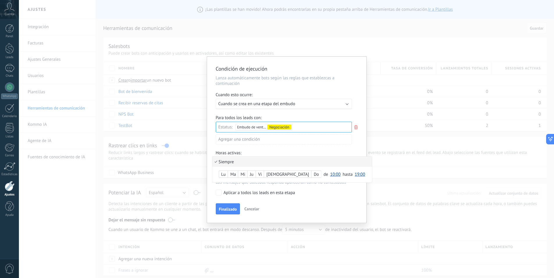
click at [259, 164] on li "Siempre" at bounding box center [292, 162] width 160 height 10
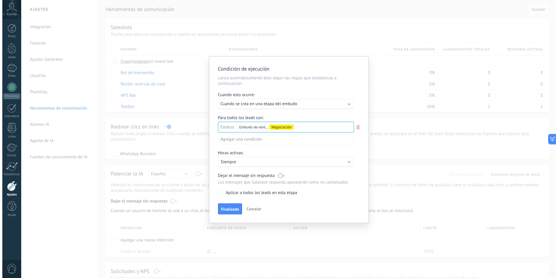
scroll to position [29, 0]
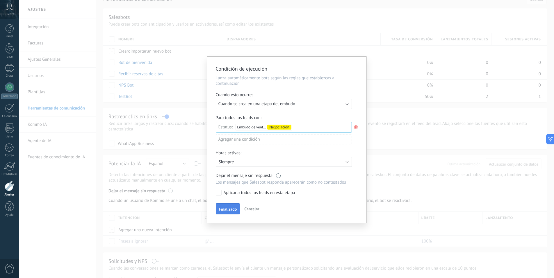
click at [226, 204] on button "Finalizado" at bounding box center [228, 209] width 24 height 11
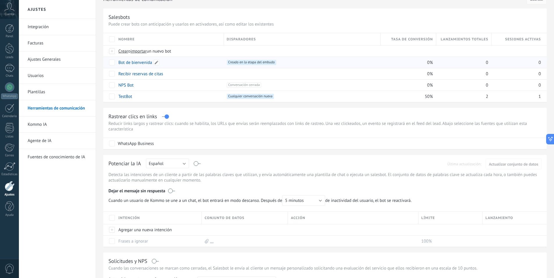
click at [195, 66] on div "Bot de bienvenida" at bounding box center [168, 62] width 106 height 11
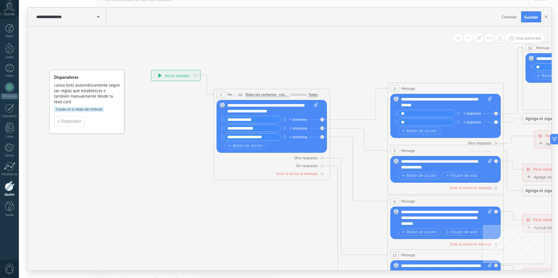
click at [171, 74] on div "**********" at bounding box center [175, 75] width 49 height 10
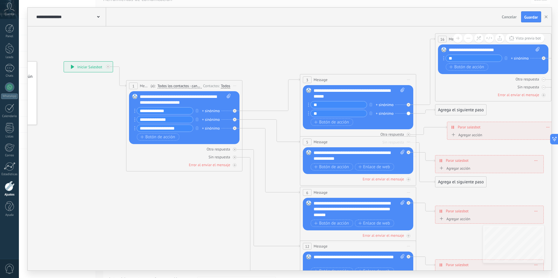
drag, startPoint x: 356, startPoint y: 66, endPoint x: 300, endPoint y: 57, distance: 57.1
click at [266, 58] on icon at bounding box center [400, 186] width 964 height 633
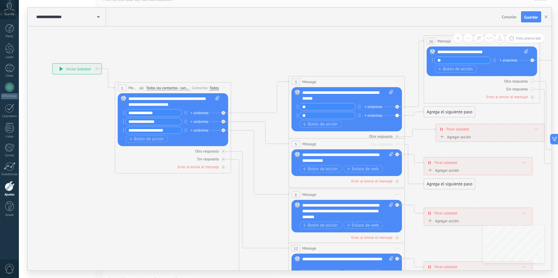
drag, startPoint x: 363, startPoint y: 58, endPoint x: 260, endPoint y: 69, distance: 103.5
click at [260, 69] on icon at bounding box center [389, 188] width 964 height 633
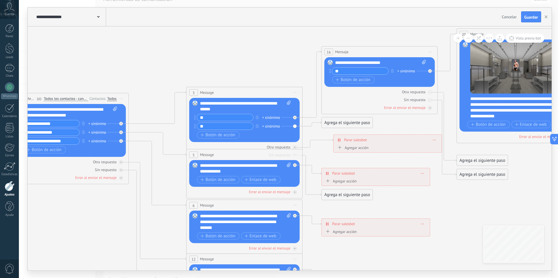
drag, startPoint x: 347, startPoint y: 65, endPoint x: 236, endPoint y: 72, distance: 111.0
drag, startPoint x: 288, startPoint y: 54, endPoint x: 209, endPoint y: 68, distance: 79.7
click at [215, 68] on icon at bounding box center [287, 199] width 964 height 633
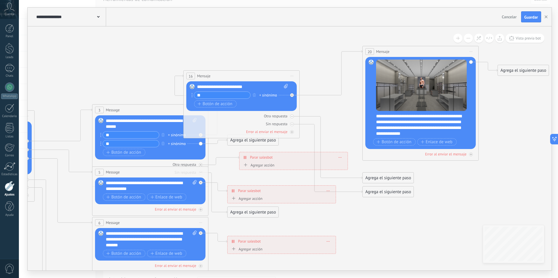
drag, startPoint x: 230, startPoint y: 70, endPoint x: 210, endPoint y: 76, distance: 21.1
click at [184, 76] on div "16 Mensaje ******* (a): Todos los contactos - canales seleccionados Todos los c…" at bounding box center [242, 76] width 116 height 11
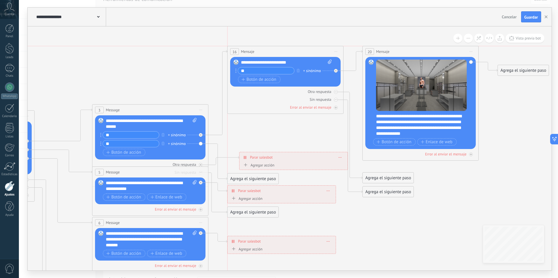
drag, startPoint x: 232, startPoint y: 83, endPoint x: 309, endPoint y: 57, distance: 81.4
click at [309, 57] on div "16 Mensaje ******* (a): Todos los contactos - canales seleccionados Todos los c…" at bounding box center [286, 51] width 116 height 11
drag, startPoint x: 402, startPoint y: 81, endPoint x: 339, endPoint y: 97, distance: 65.4
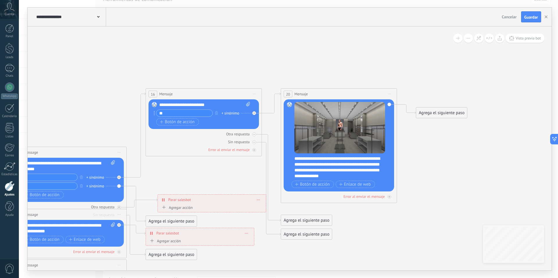
drag, startPoint x: 490, startPoint y: 123, endPoint x: 394, endPoint y: 166, distance: 105.7
click at [398, 169] on icon at bounding box center [111, 259] width 964 height 633
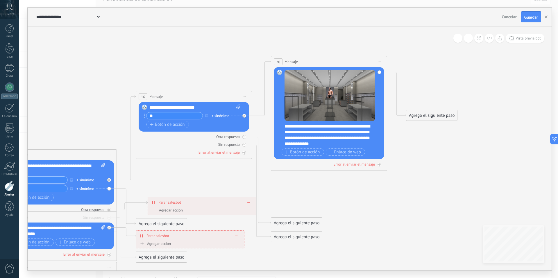
drag, startPoint x: 343, startPoint y: 94, endPoint x: 342, endPoint y: 60, distance: 34.9
click at [342, 60] on div "20 Mensaje ******* (a): Todos los contactos - canales seleccionados Todos los c…" at bounding box center [329, 61] width 116 height 11
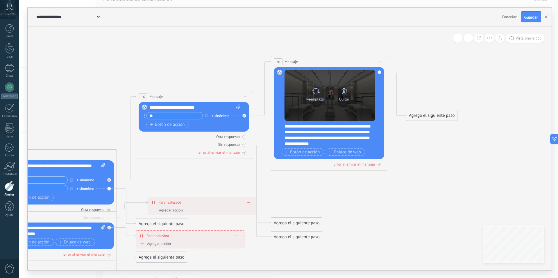
click at [343, 92] on icon at bounding box center [344, 91] width 8 height 8
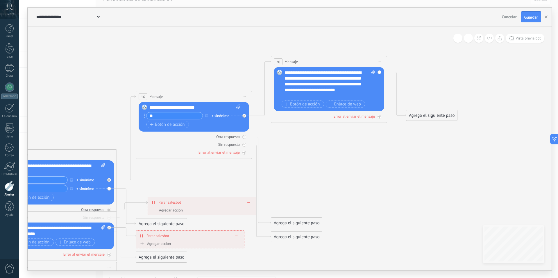
click at [335, 96] on div "**********" at bounding box center [330, 84] width 91 height 29
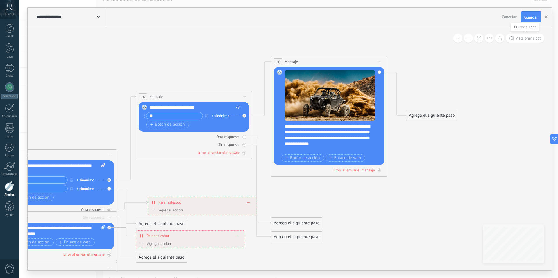
click at [527, 40] on span "Vista previa bot" at bounding box center [528, 38] width 25 height 5
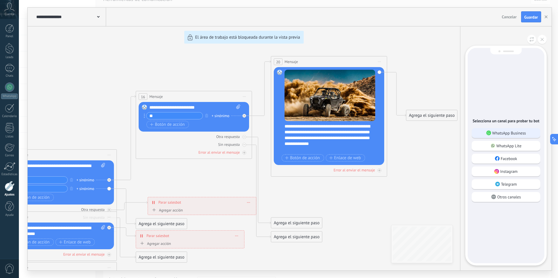
click at [498, 137] on div "WhatsApp Business" at bounding box center [506, 133] width 69 height 10
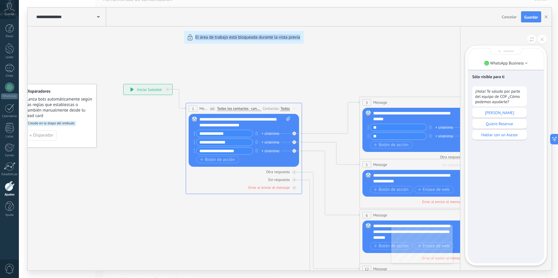
drag, startPoint x: 409, startPoint y: 33, endPoint x: 350, endPoint y: 42, distance: 59.7
click at [342, 40] on div "**********" at bounding box center [290, 139] width 524 height 263
drag, startPoint x: 391, startPoint y: 49, endPoint x: 362, endPoint y: 50, distance: 28.5
click at [385, 52] on div "**********" at bounding box center [290, 139] width 524 height 263
click at [515, 115] on p "[PERSON_NAME]" at bounding box center [499, 112] width 49 height 5
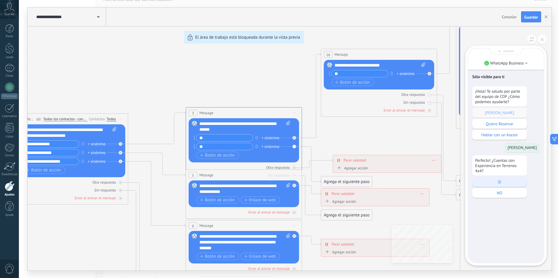
click at [502, 182] on p "SI" at bounding box center [499, 181] width 49 height 5
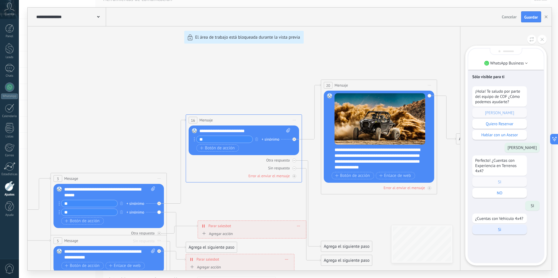
click at [500, 228] on p "Si" at bounding box center [499, 229] width 49 height 5
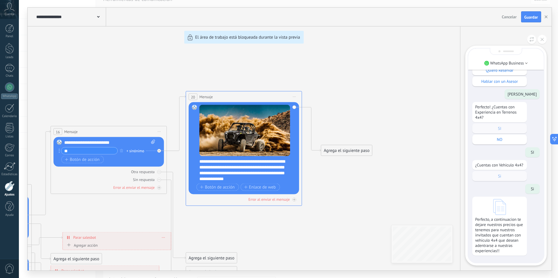
click at [529, 19] on span "Guardar" at bounding box center [532, 17] width 14 height 4
click at [539, 41] on button at bounding box center [542, 39] width 9 height 9
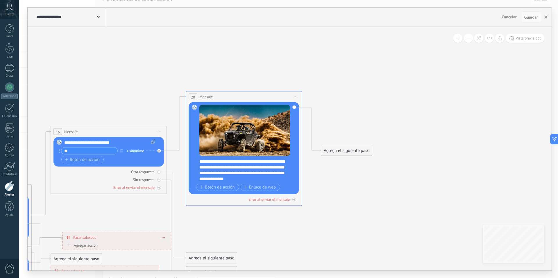
click at [532, 19] on span "Guardar" at bounding box center [532, 17] width 14 height 4
